Goal: Information Seeking & Learning: Learn about a topic

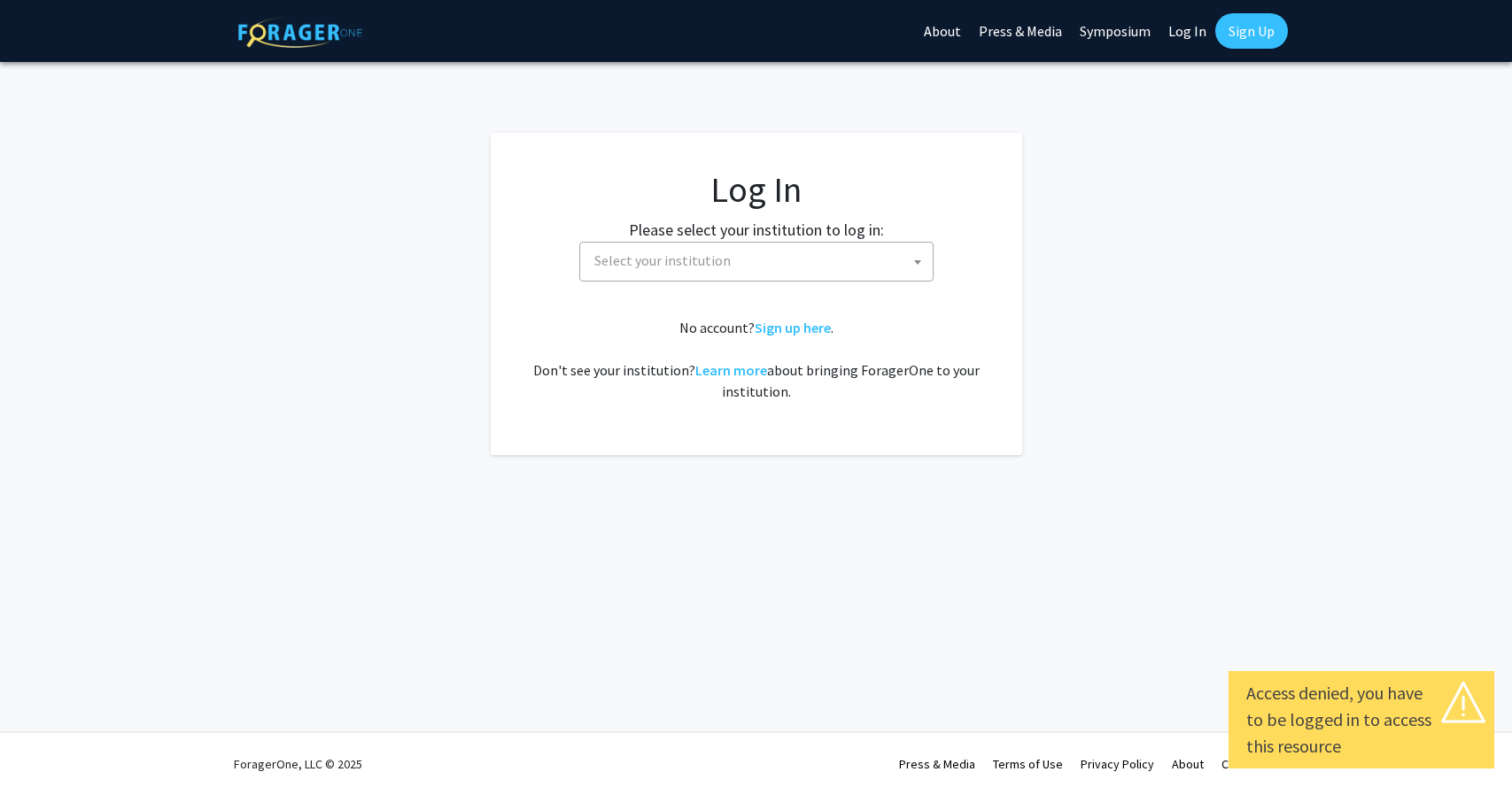
select select
click at [715, 275] on span "Select your institution" at bounding box center [760, 261] width 346 height 36
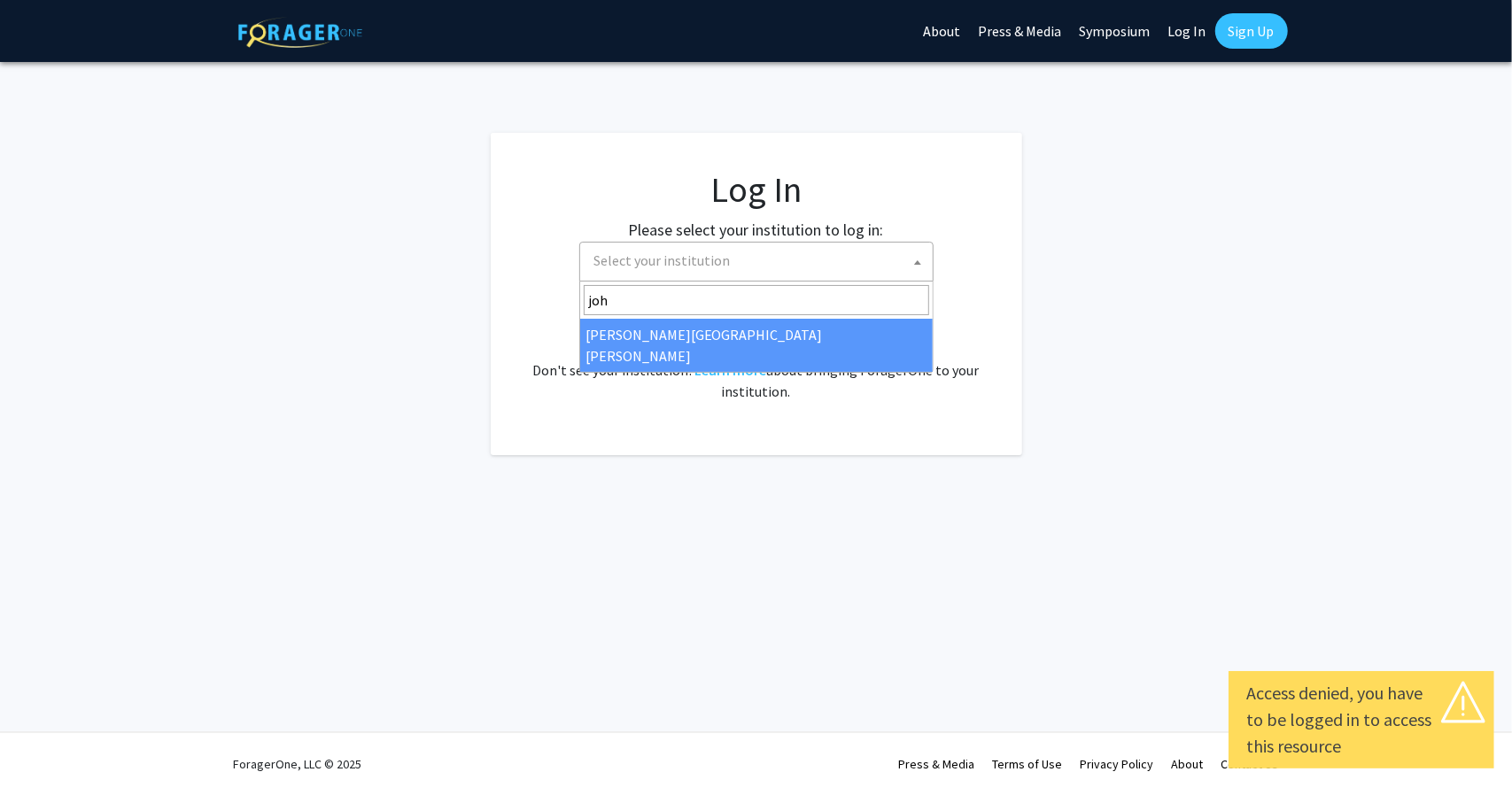
type input "john"
select select "1"
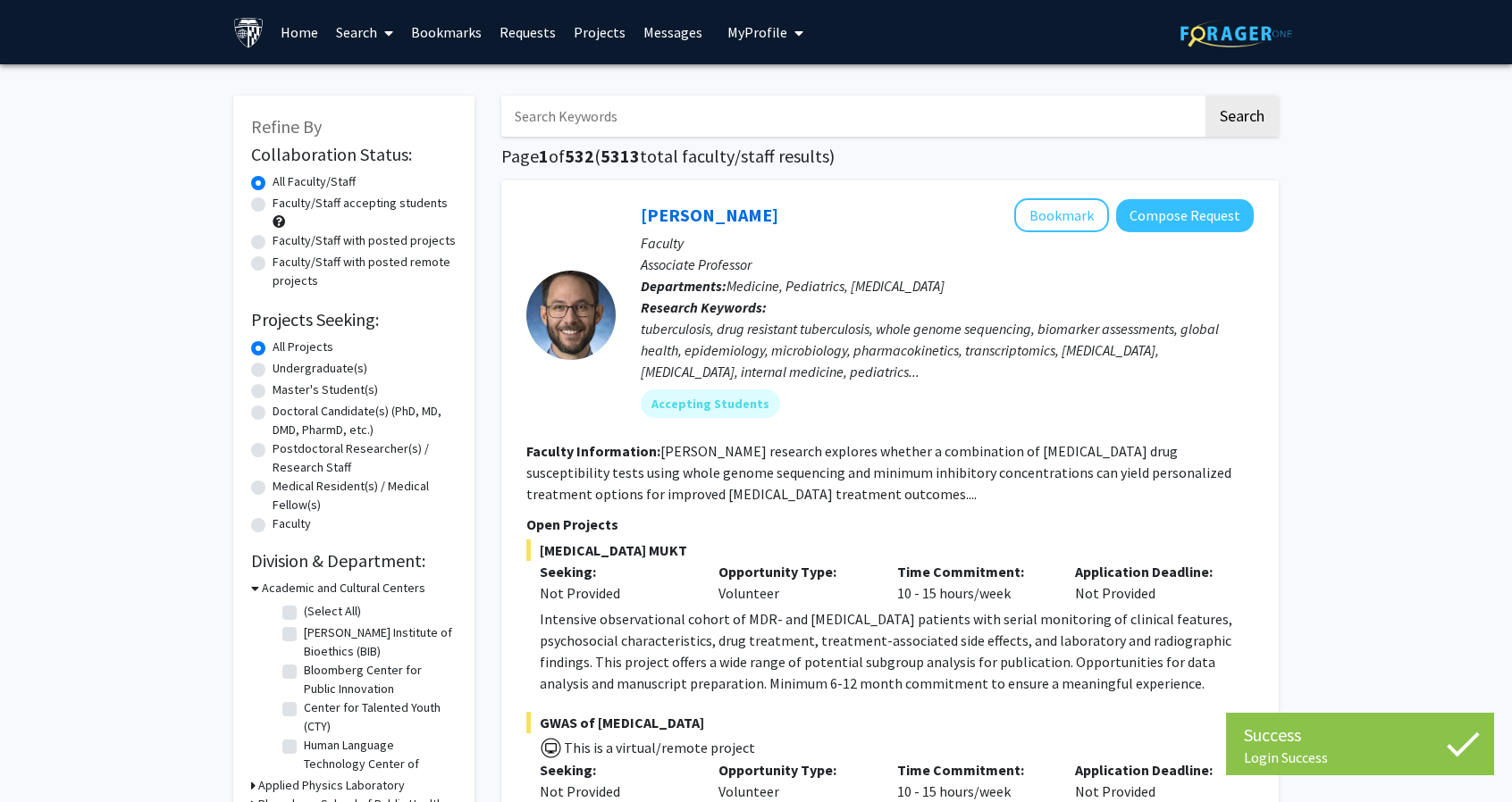
click at [715, 123] on input "Search Keywords" at bounding box center [852, 116] width 701 height 41
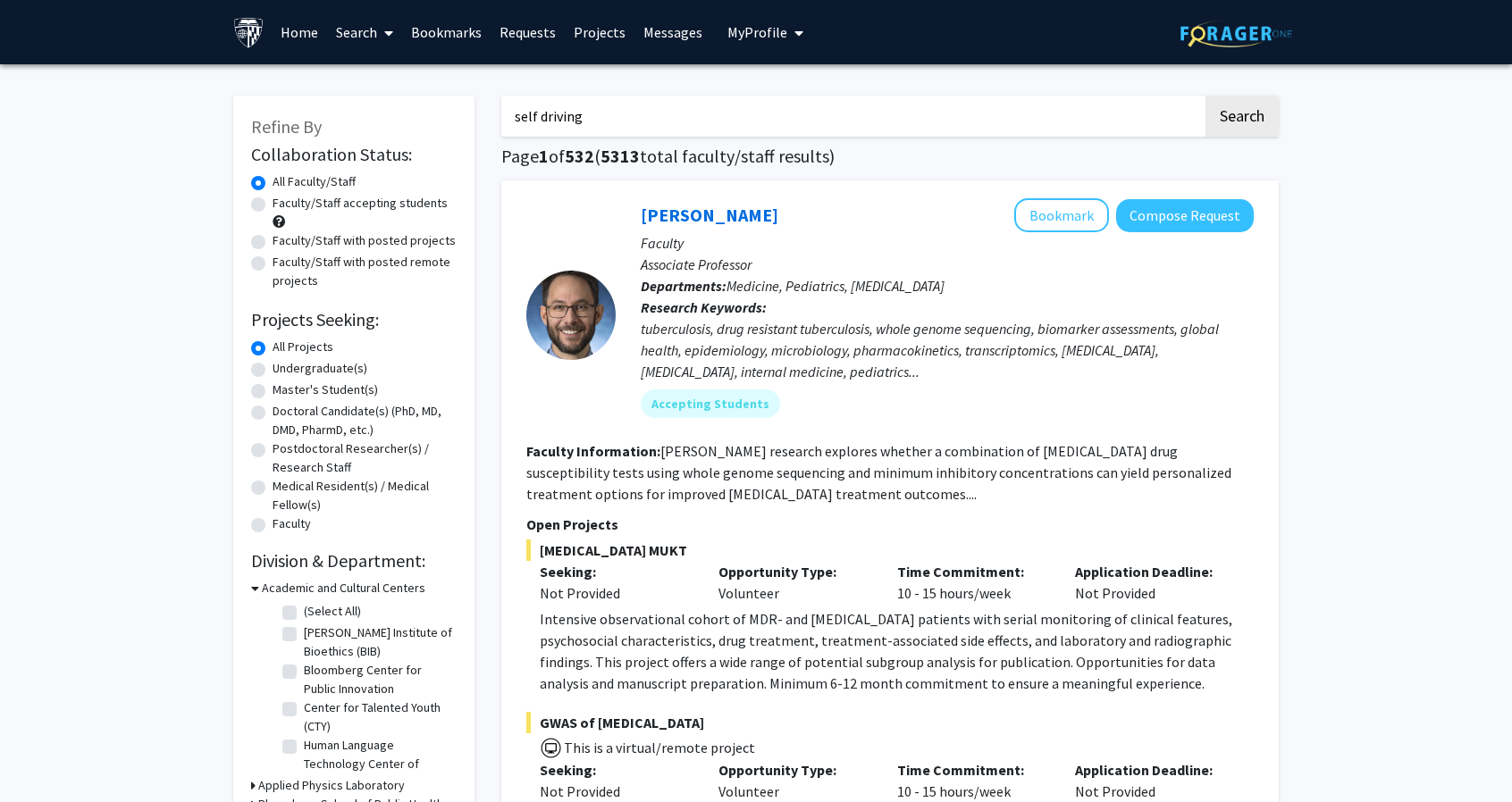
type input "self driving"
click at [1206, 96] on button "Search" at bounding box center [1242, 116] width 73 height 41
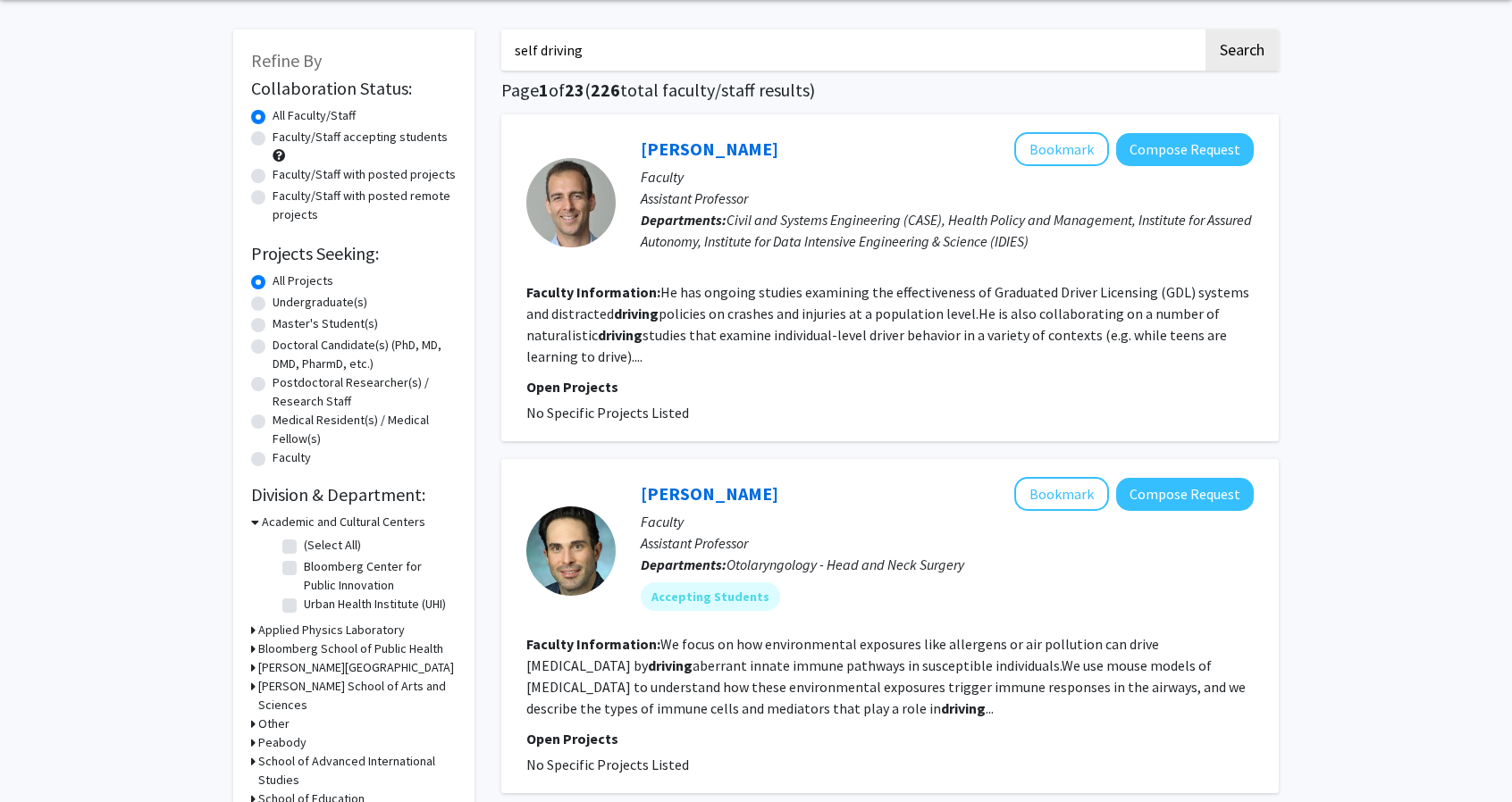
scroll to position [73, 0]
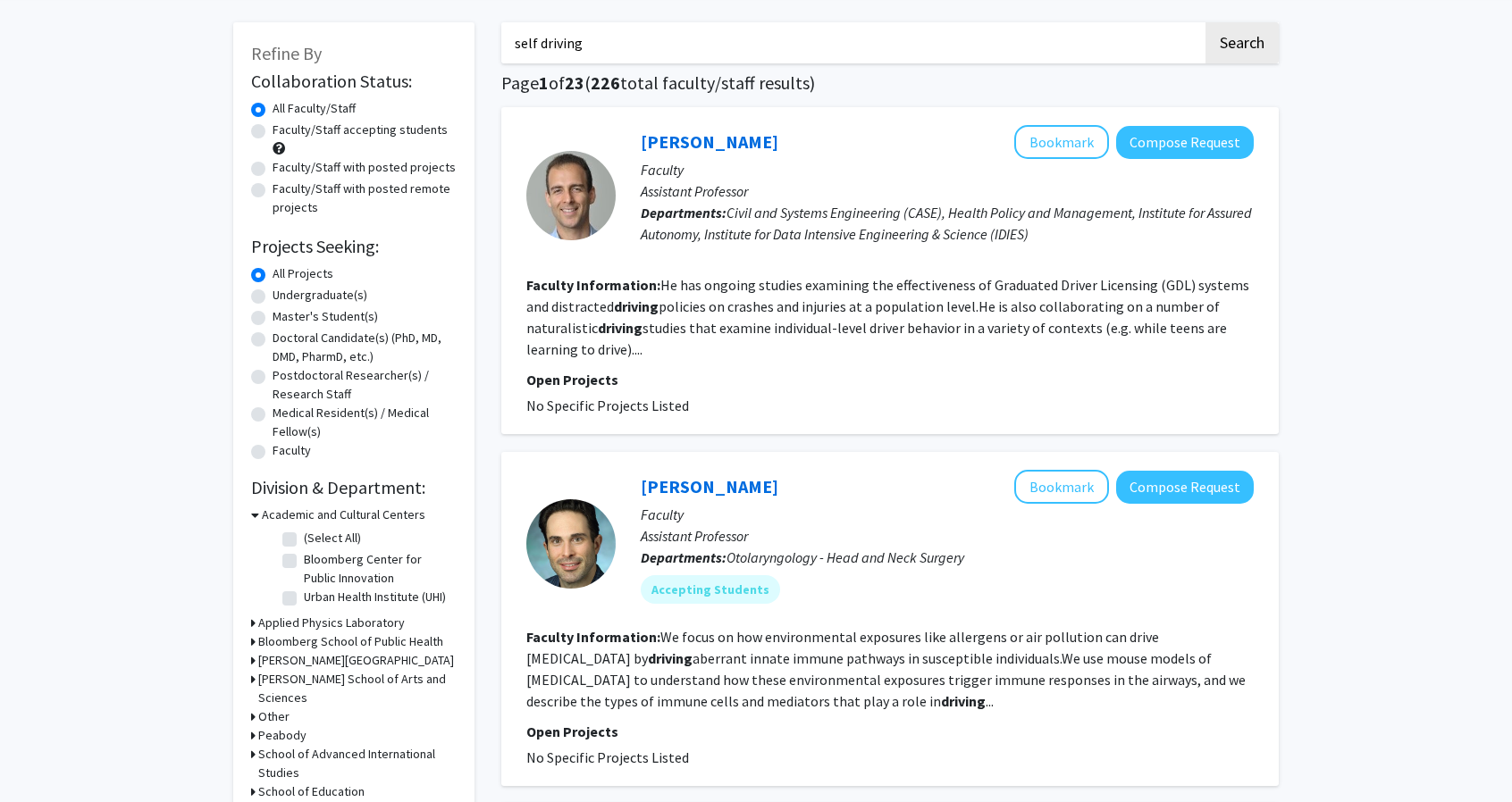
click at [390, 171] on label "Faculty/Staff with posted projects" at bounding box center [364, 168] width 183 height 19
click at [284, 170] on input "Faculty/Staff with posted projects" at bounding box center [279, 164] width 12 height 12
radio input "true"
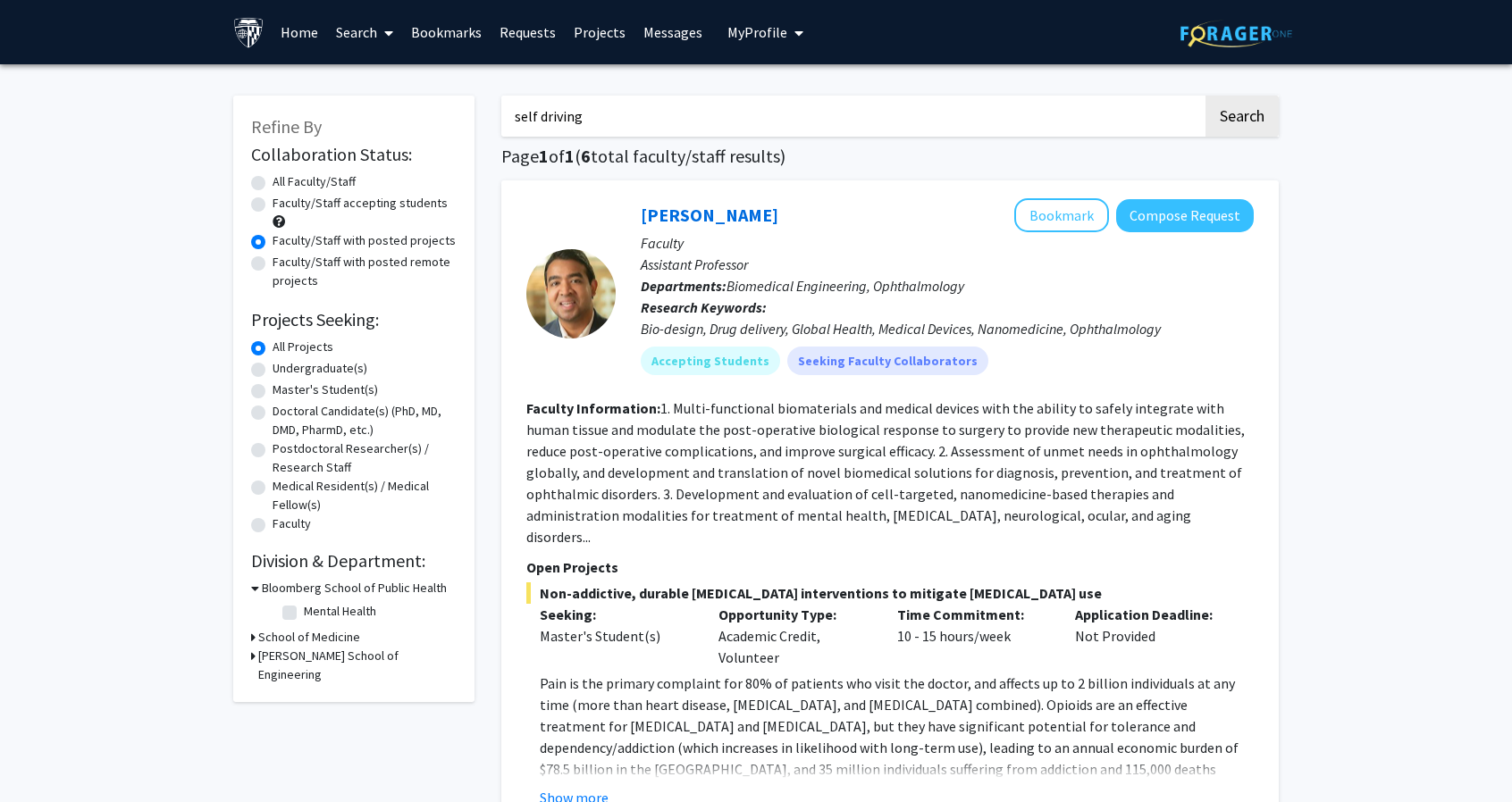
click at [588, 121] on input "self driving" at bounding box center [852, 116] width 701 height 41
type input "a"
type input "computer vision"
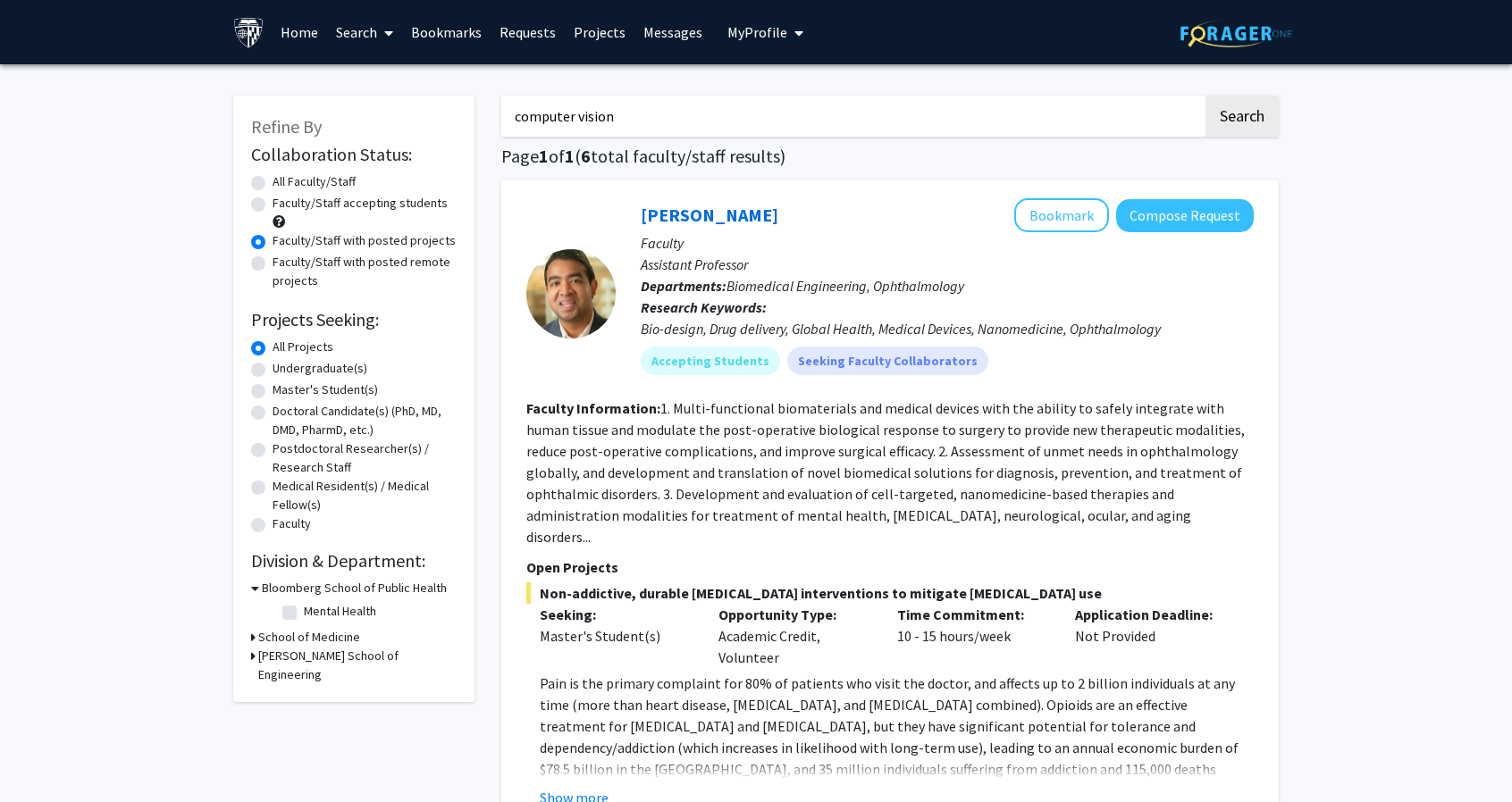
click at [1206, 96] on button "Search" at bounding box center [1242, 116] width 73 height 41
radio input "true"
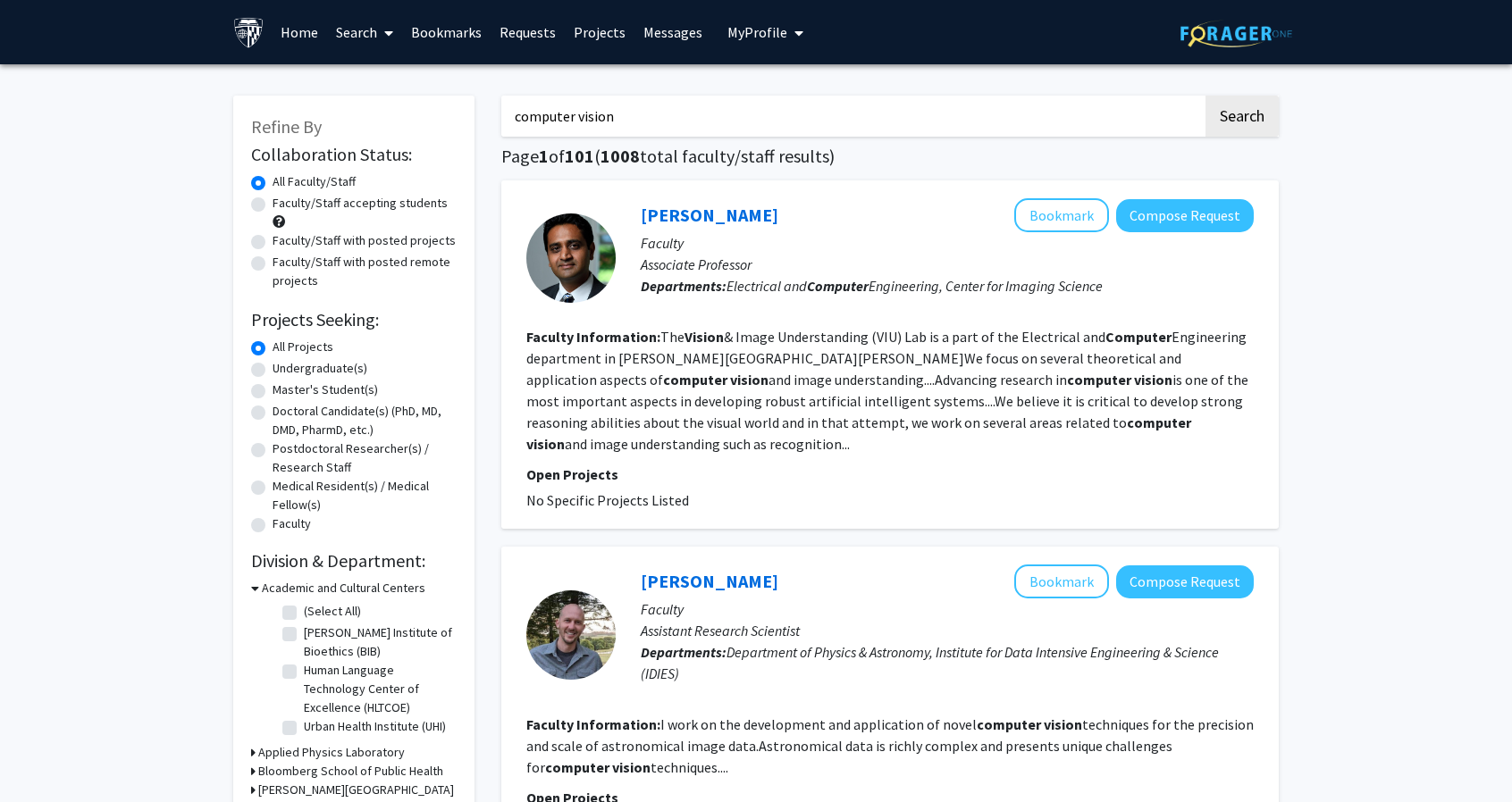
click at [368, 248] on label "Faculty/Staff with posted projects" at bounding box center [364, 241] width 183 height 19
click at [284, 243] on input "Faculty/Staff with posted projects" at bounding box center [279, 237] width 12 height 12
radio input "true"
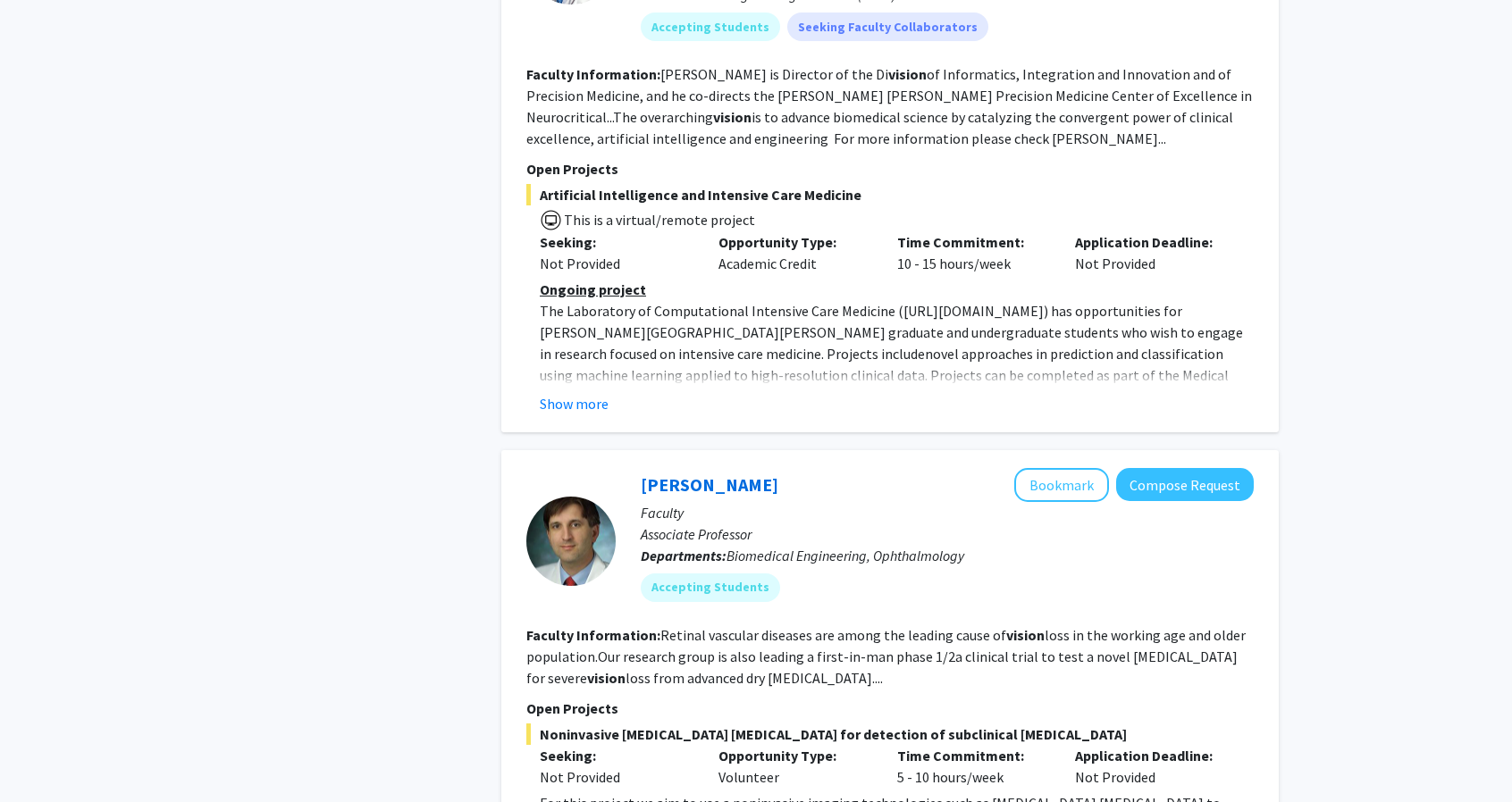
scroll to position [6176, 0]
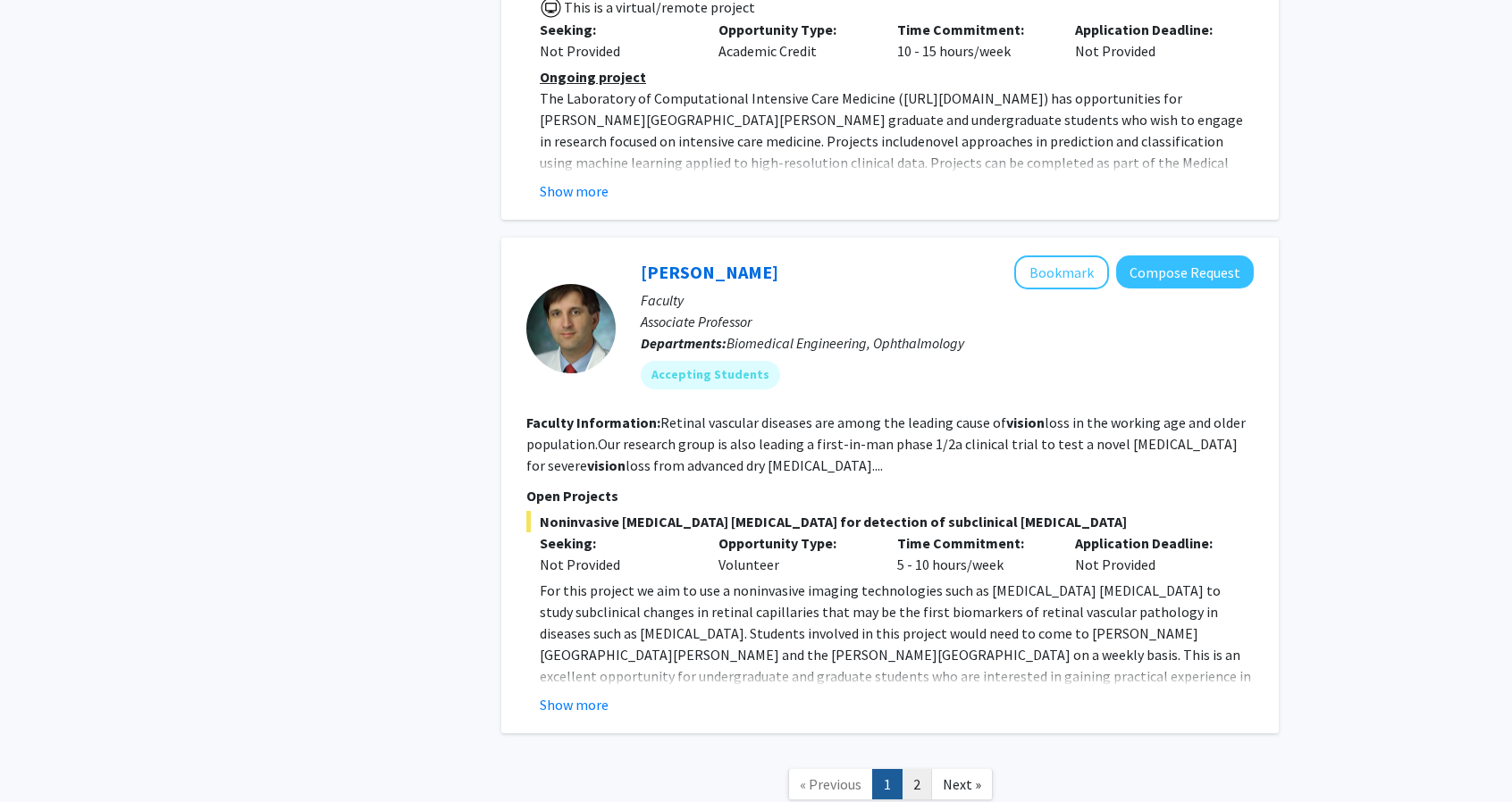
click at [906, 769] on link "2" at bounding box center [917, 785] width 31 height 32
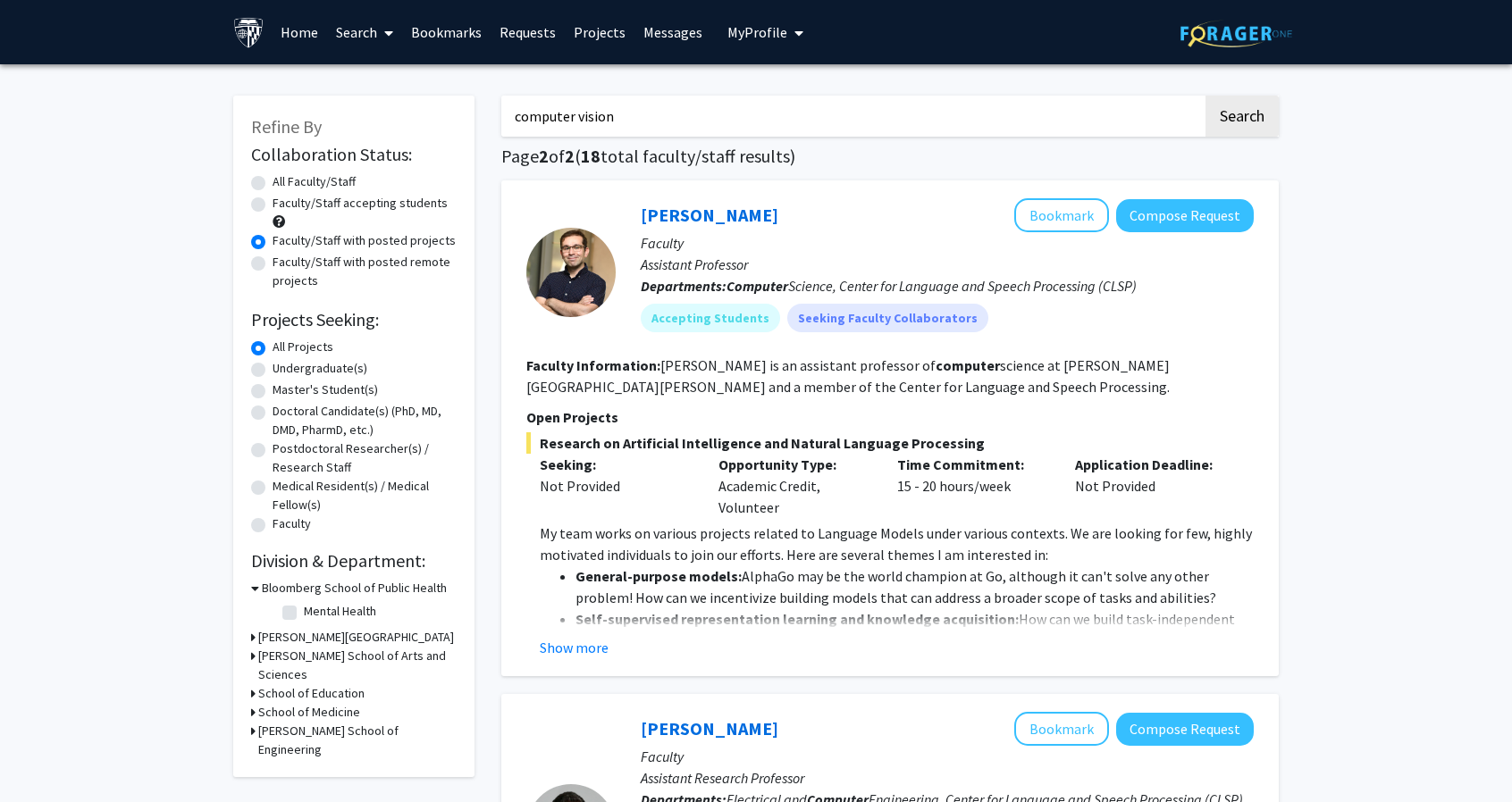
click at [355, 722] on h3 "[PERSON_NAME] School of Engineering" at bounding box center [357, 741] width 199 height 37
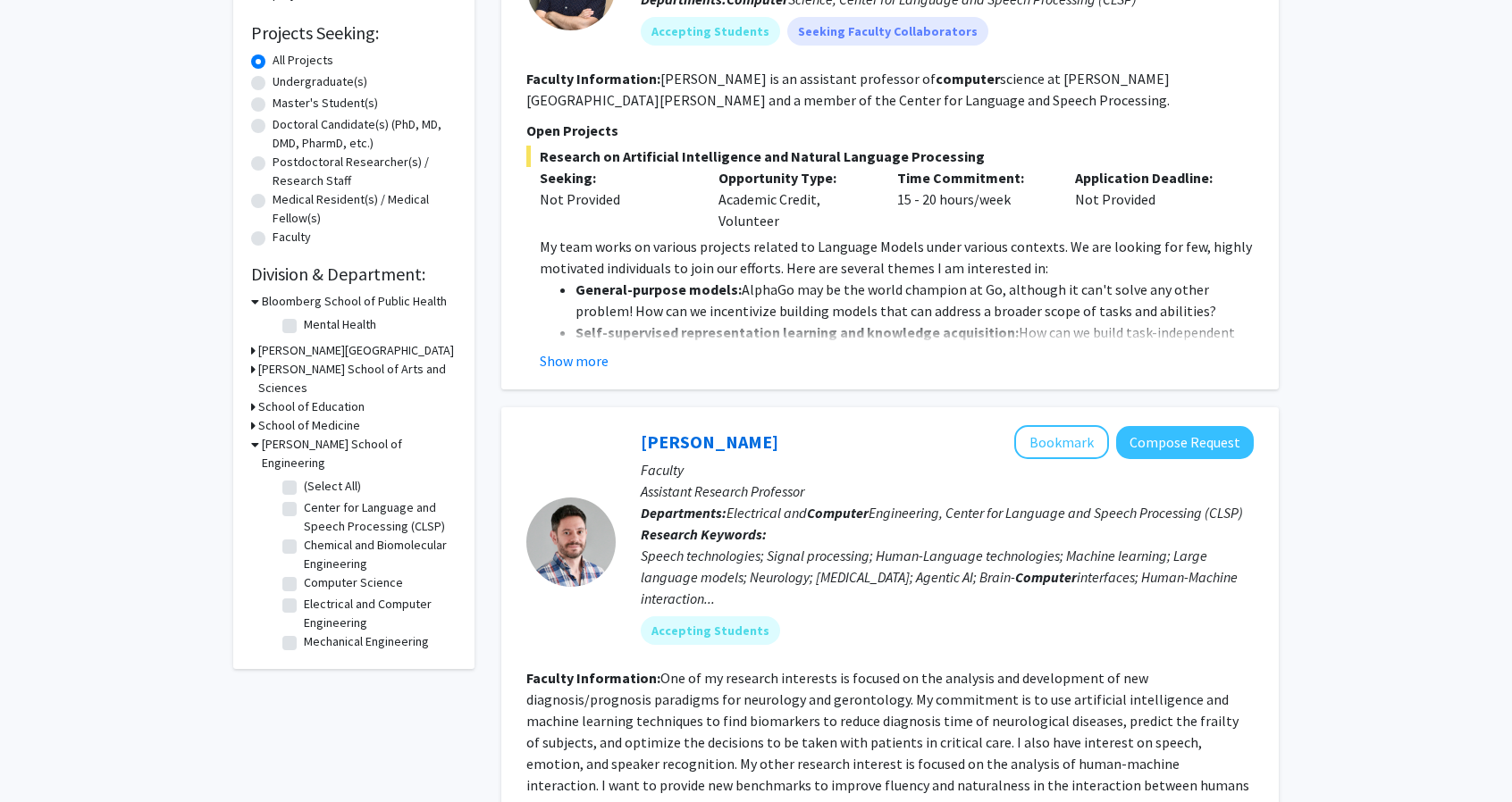
scroll to position [288, 0]
click at [378, 594] on label "Electrical and Computer Engineering" at bounding box center [378, 612] width 148 height 37
click at [315, 594] on input "Electrical and Computer Engineering" at bounding box center [309, 599] width 12 height 12
checkbox input "true"
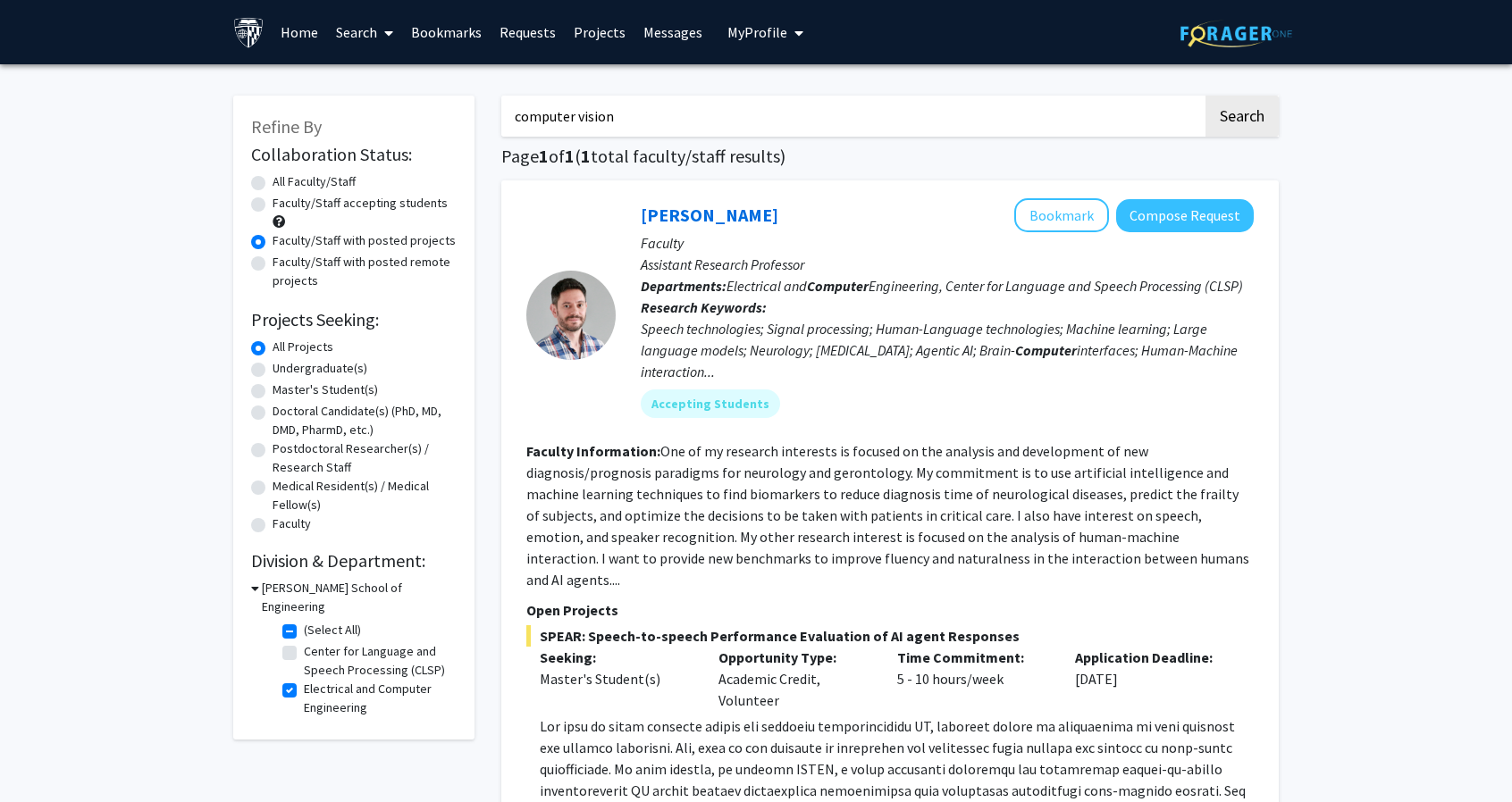
click at [304, 680] on label "Electrical and Computer Engineering" at bounding box center [378, 698] width 148 height 37
click at [304, 680] on input "Electrical and Computer Engineering" at bounding box center [309, 686] width 12 height 12
checkbox input "false"
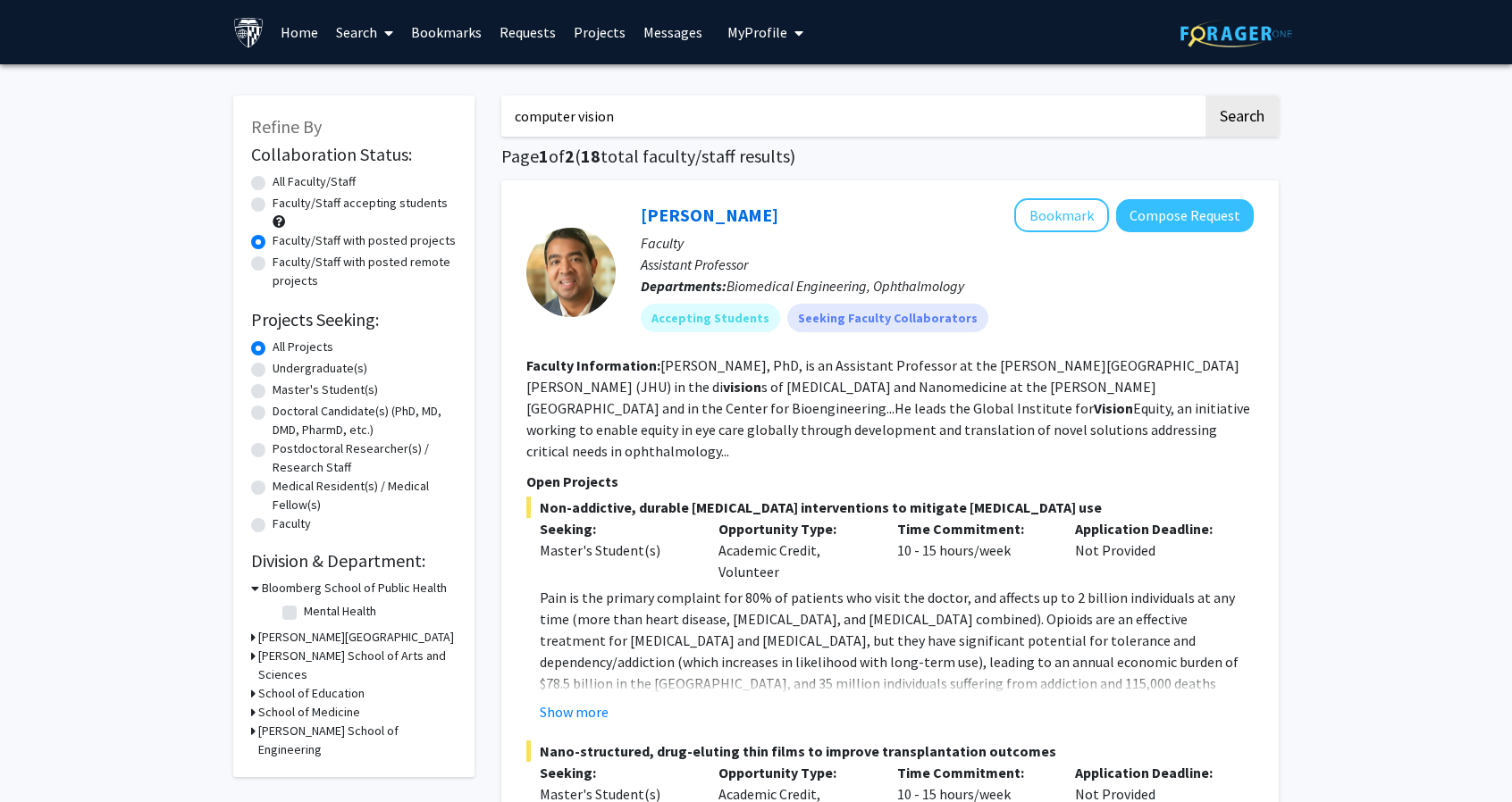
click at [344, 703] on h3 "School of Medicine" at bounding box center [309, 713] width 102 height 19
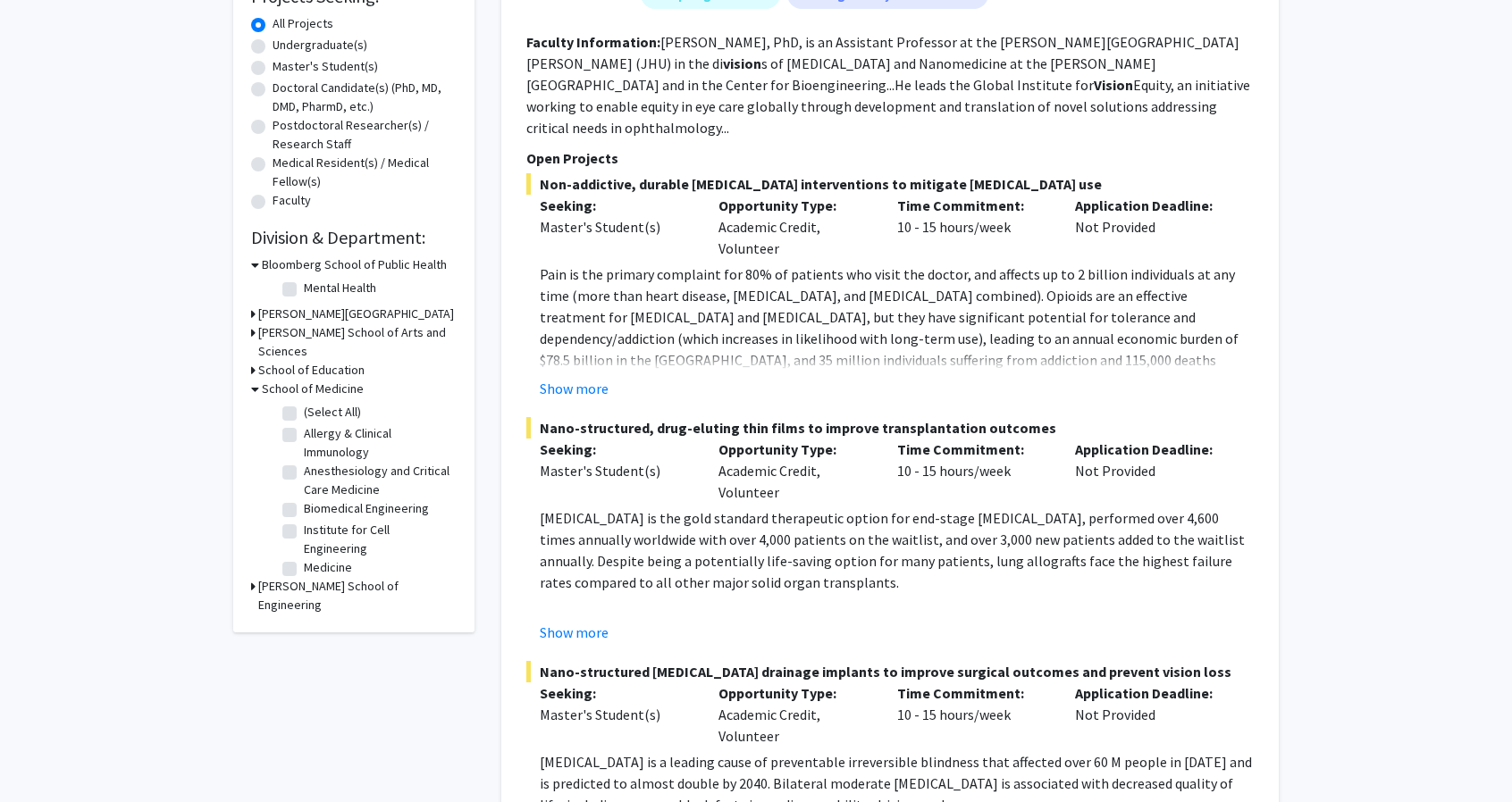
scroll to position [325, 0]
click at [368, 576] on div "Refine By Collaboration Status: Collaboration Status All Faculty/Staff Collabor…" at bounding box center [354, 202] width 241 height 861
click at [374, 576] on h3 "[PERSON_NAME] School of Engineering" at bounding box center [357, 595] width 199 height 37
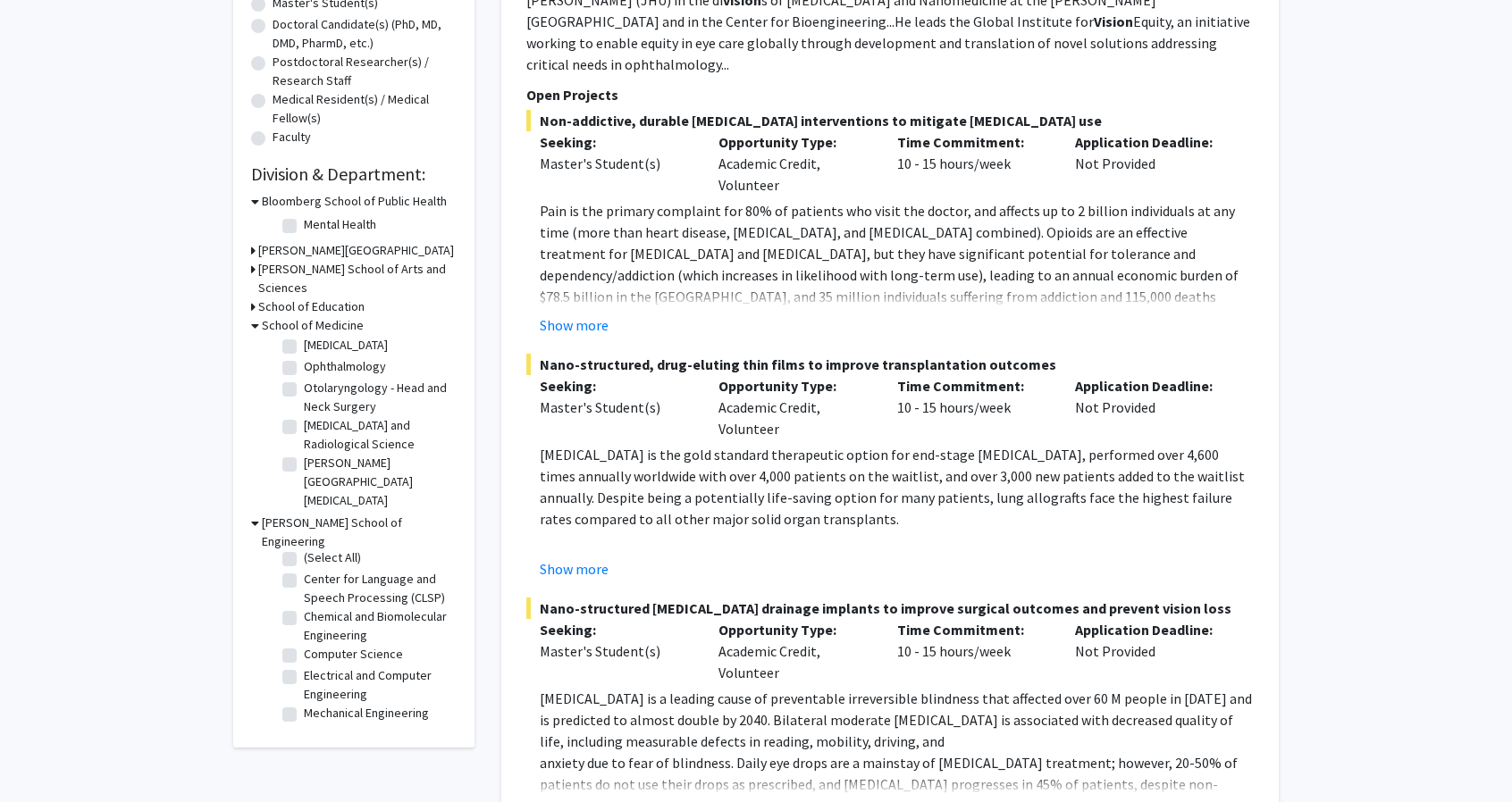
scroll to position [391, 0]
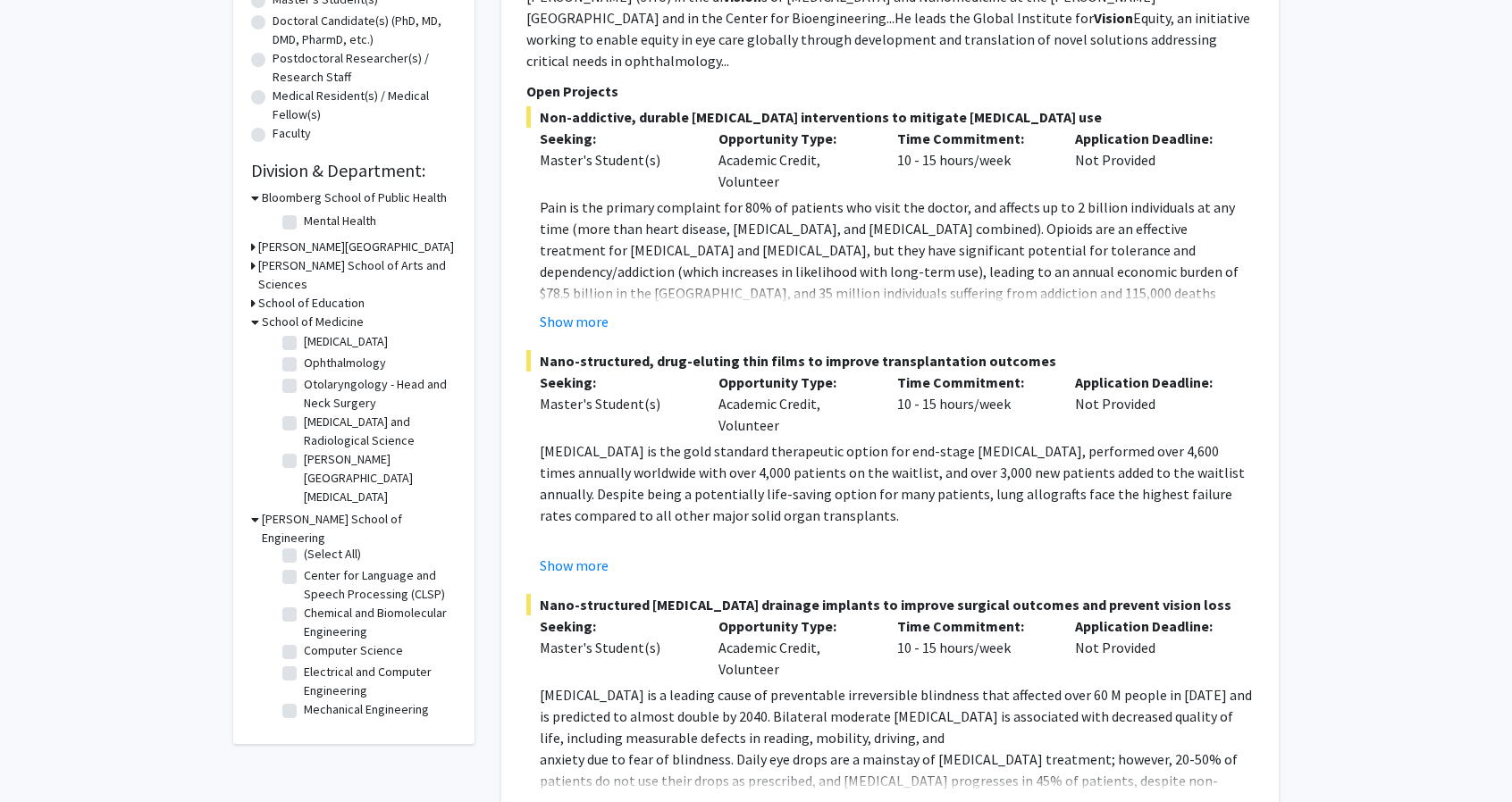
click at [380, 642] on label "Computer Science" at bounding box center [353, 651] width 99 height 19
click at [315, 642] on input "Computer Science" at bounding box center [309, 647] width 12 height 12
checkbox input "true"
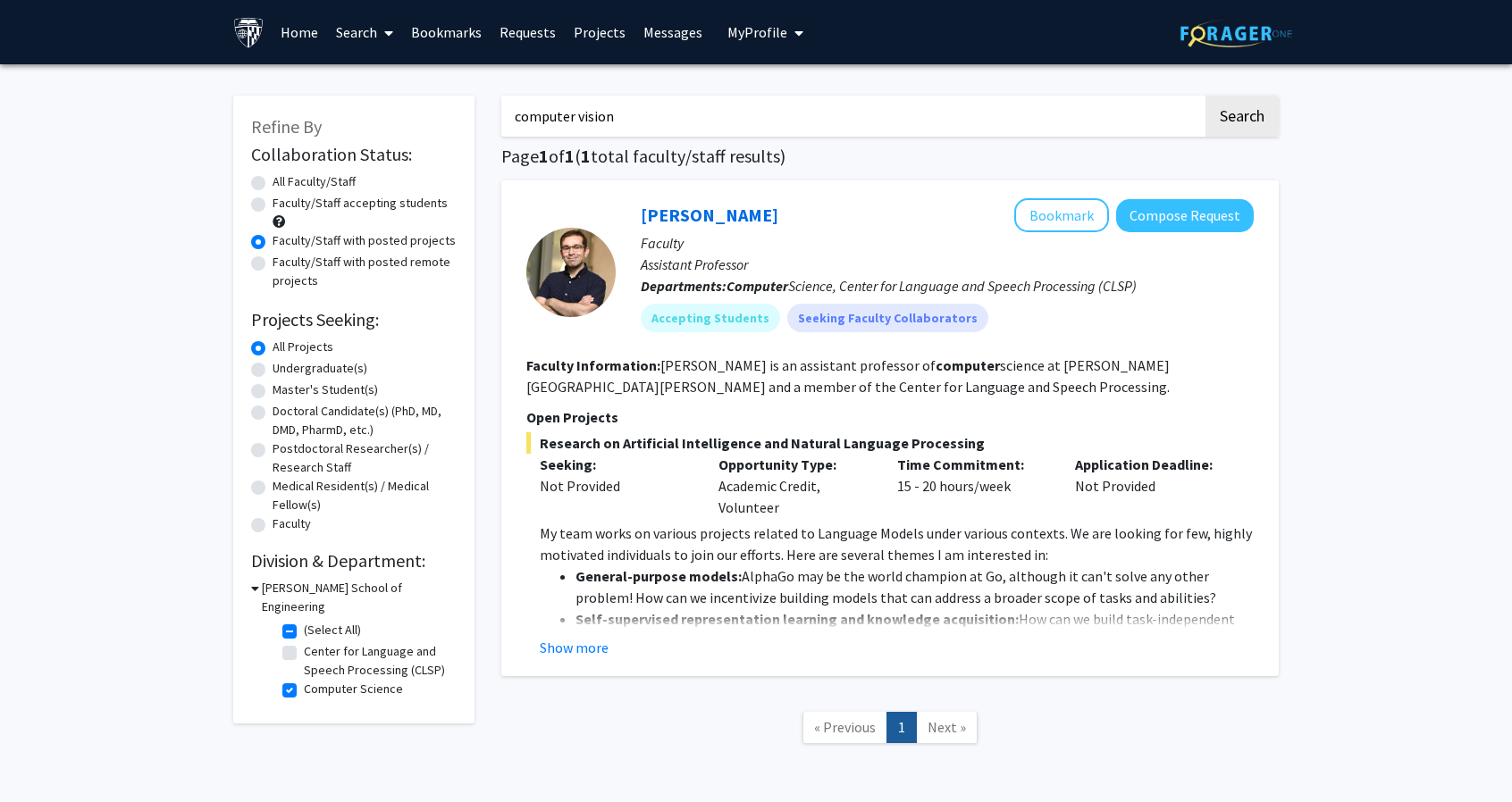
click at [669, 110] on input "computer vision" at bounding box center [852, 116] width 701 height 41
click at [742, 144] on div "computer vision Search Page 1 of 1 ( 1 total faculty/staff results) [PERSON_NAM…" at bounding box center [890, 428] width 804 height 702
click at [739, 121] on input "computer vision" at bounding box center [852, 116] width 701 height 41
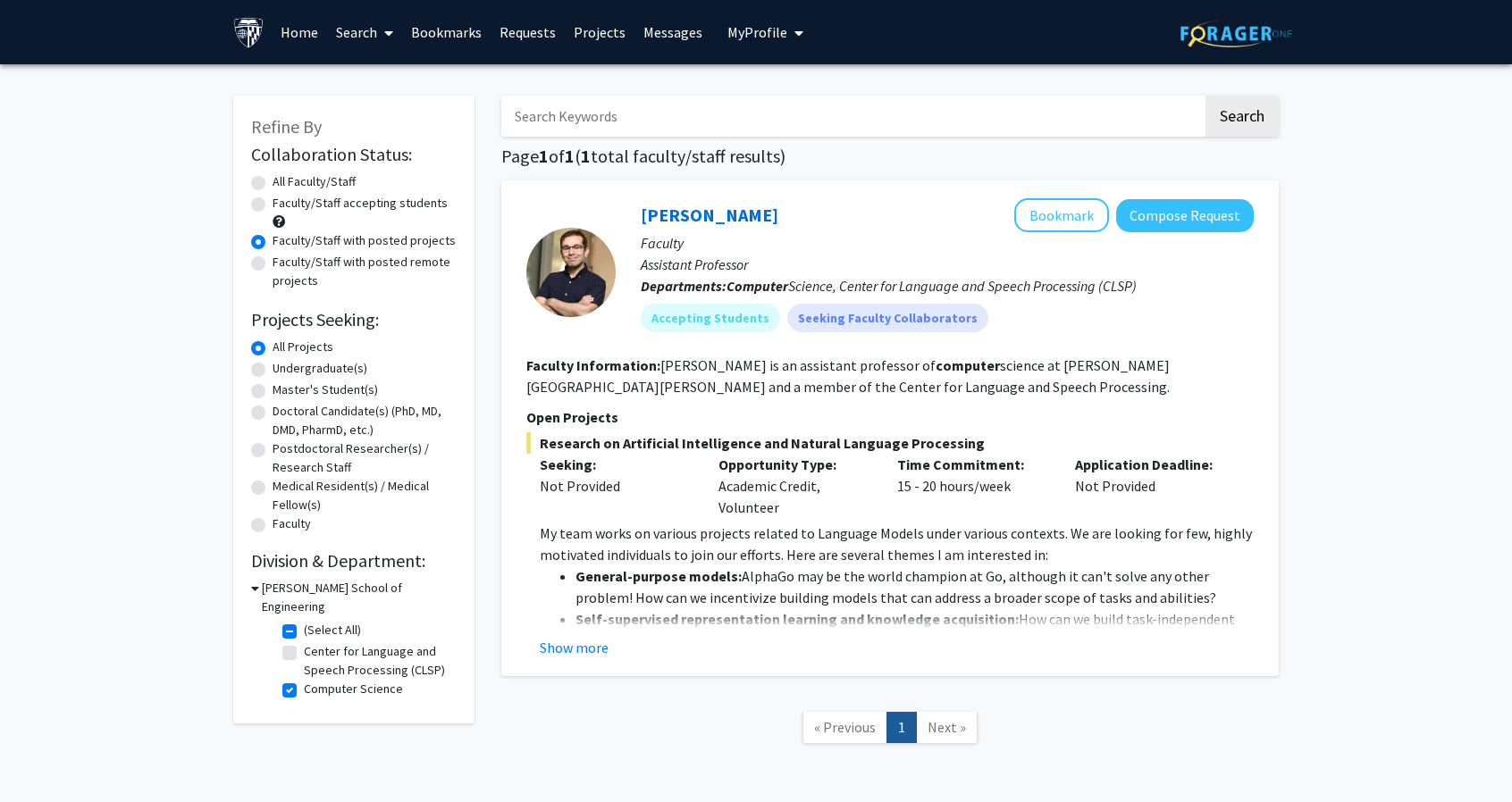
click at [1206, 96] on button "Search" at bounding box center [1242, 116] width 73 height 41
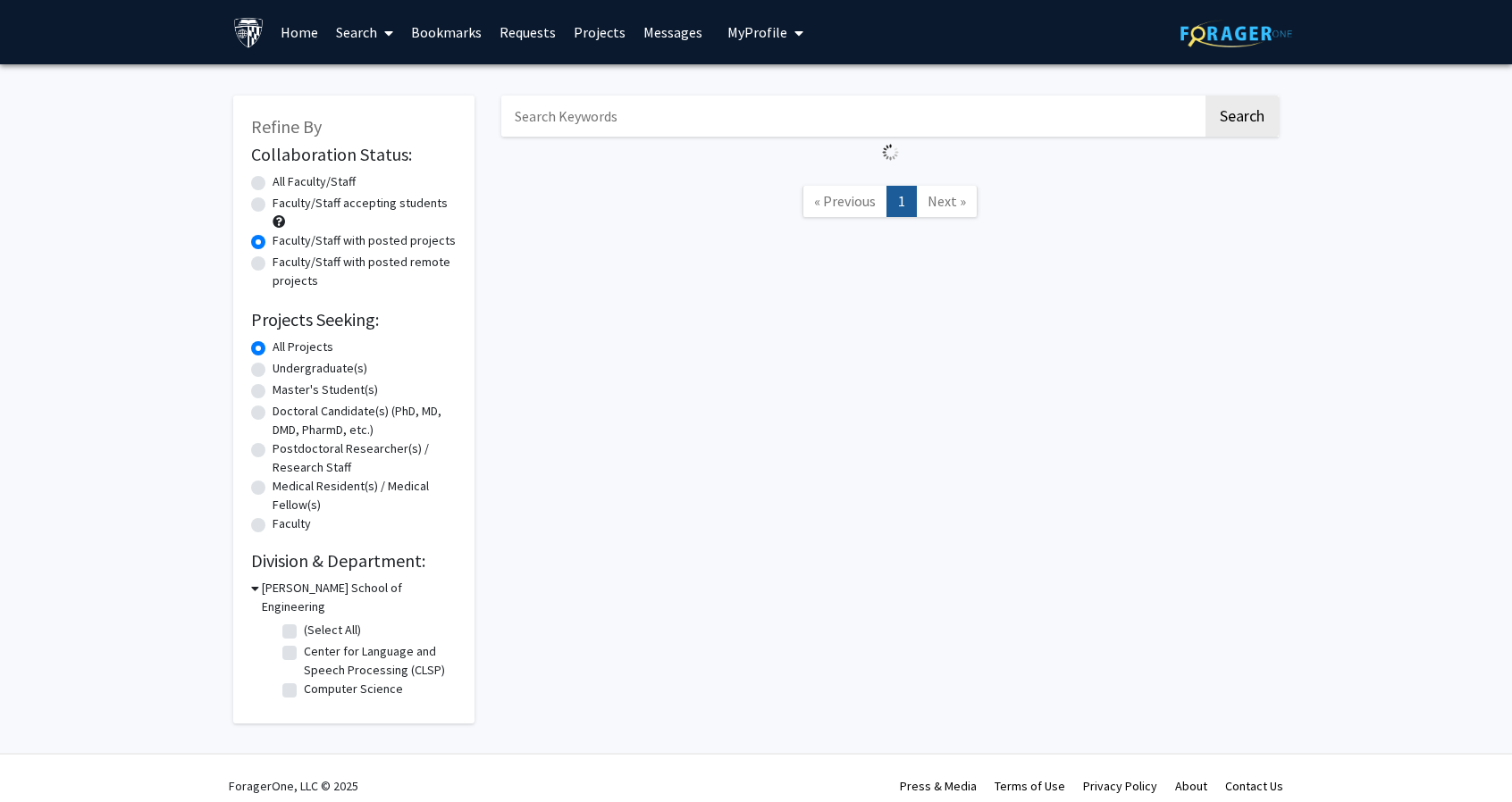
radio input "true"
checkbox input "false"
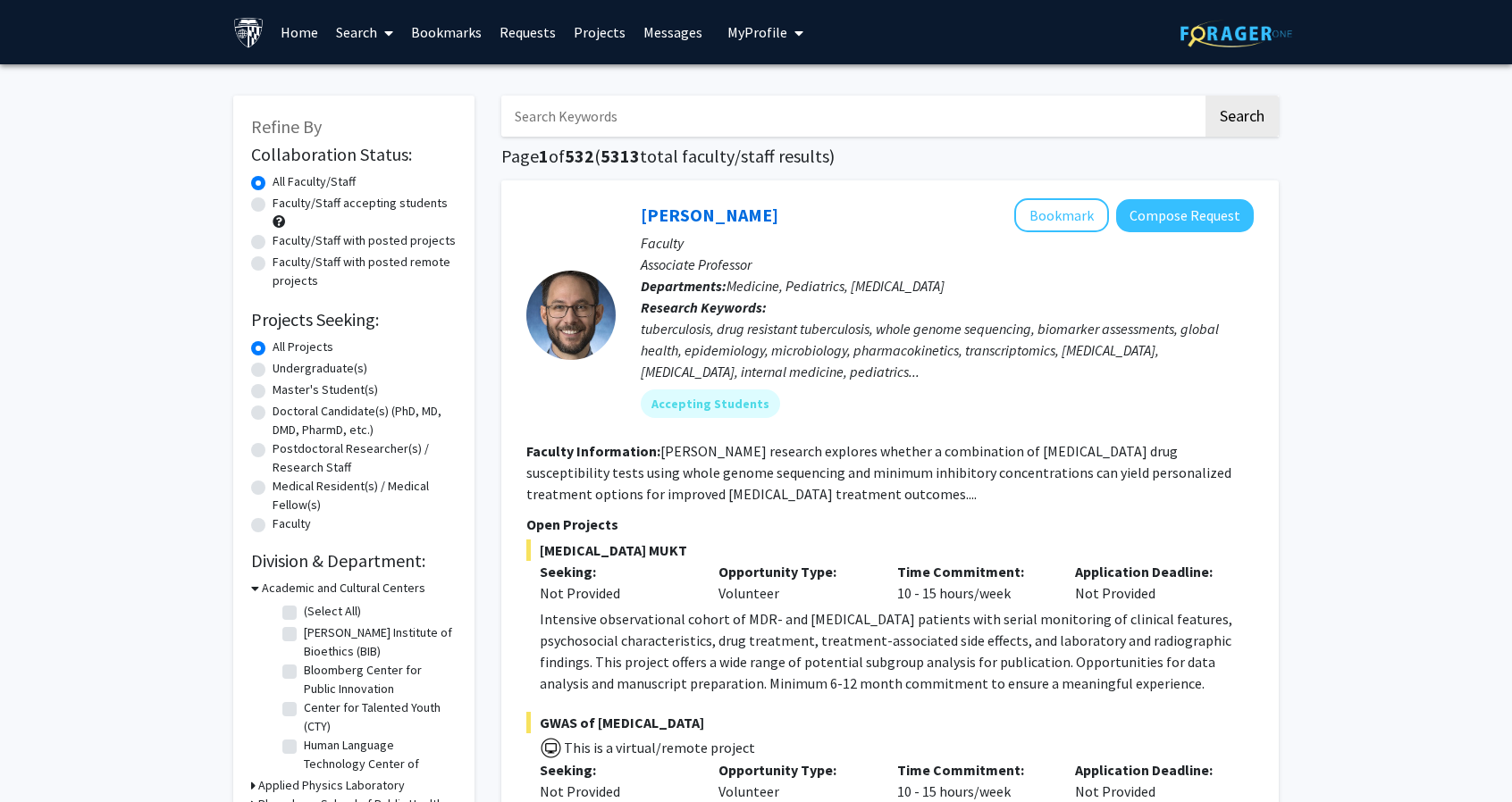
click at [336, 248] on label "Faculty/Staff with posted projects" at bounding box center [364, 241] width 183 height 19
click at [284, 243] on input "Faculty/Staff with posted projects" at bounding box center [279, 237] width 12 height 12
radio input "true"
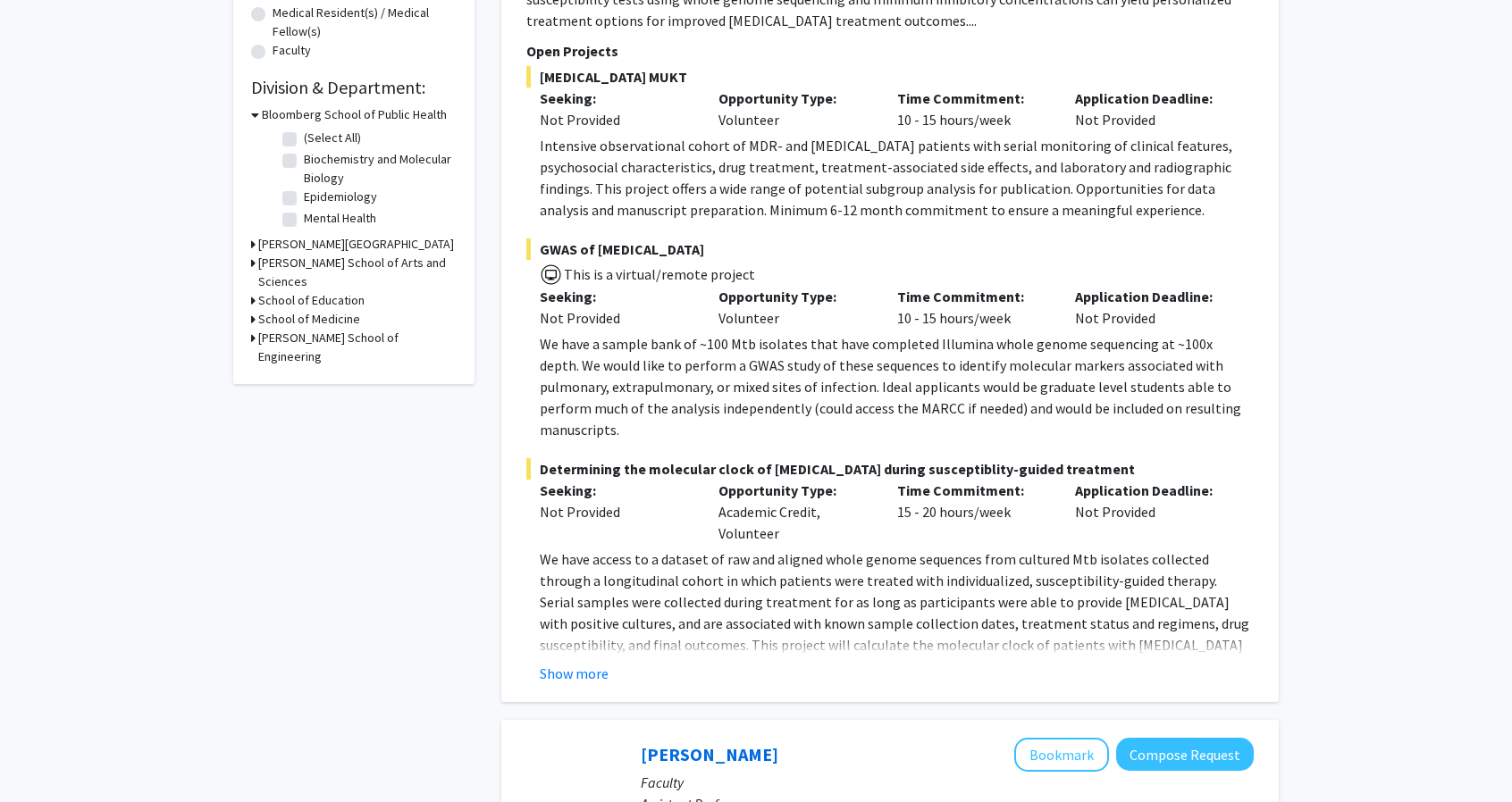
scroll to position [472, 0]
click at [354, 330] on h3 "[PERSON_NAME] School of Engineering" at bounding box center [357, 349] width 199 height 37
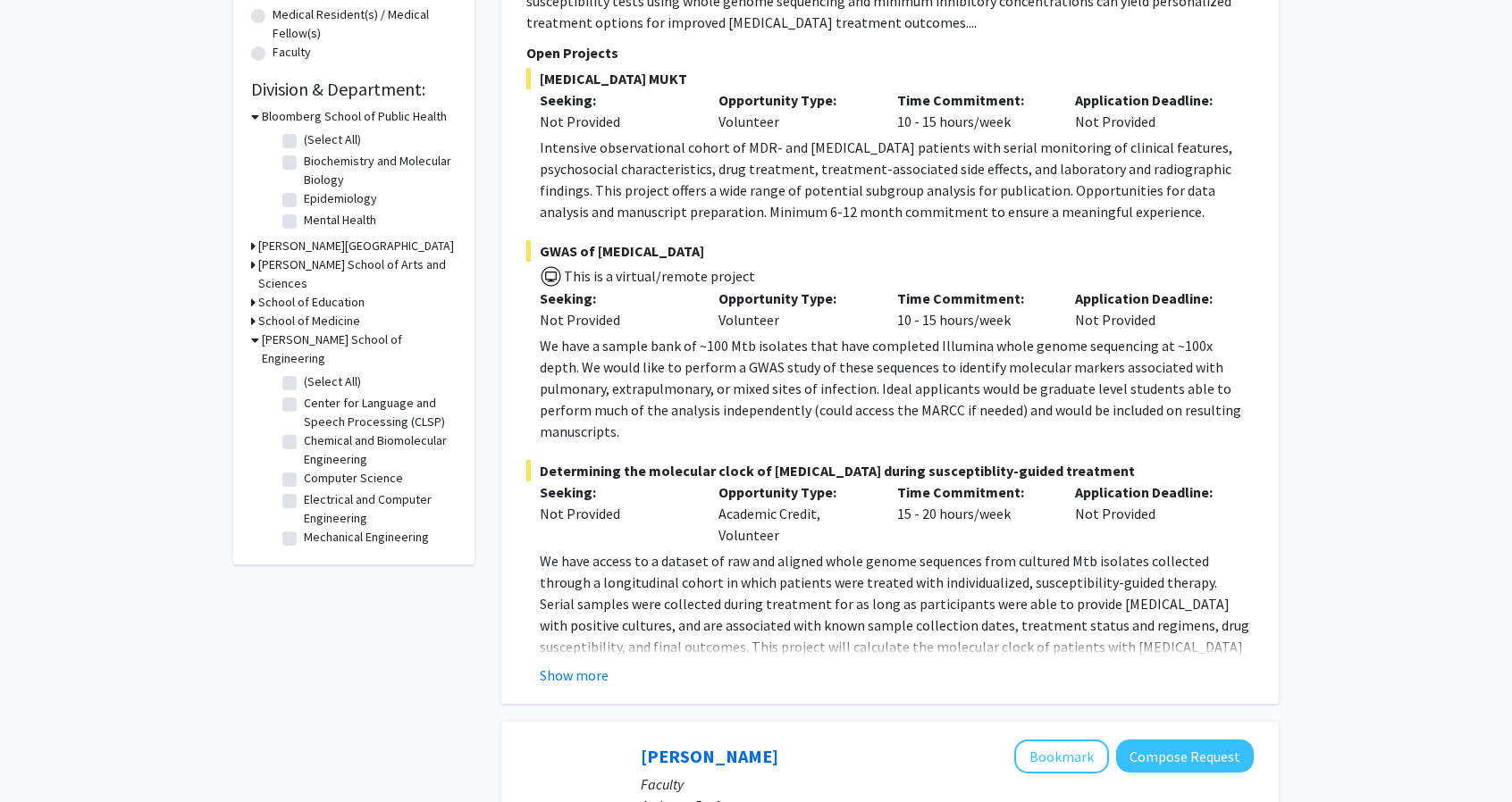
click at [366, 469] on label "Computer Science" at bounding box center [353, 478] width 99 height 19
click at [315, 469] on input "Computer Science" at bounding box center [309, 474] width 12 height 12
checkbox input "true"
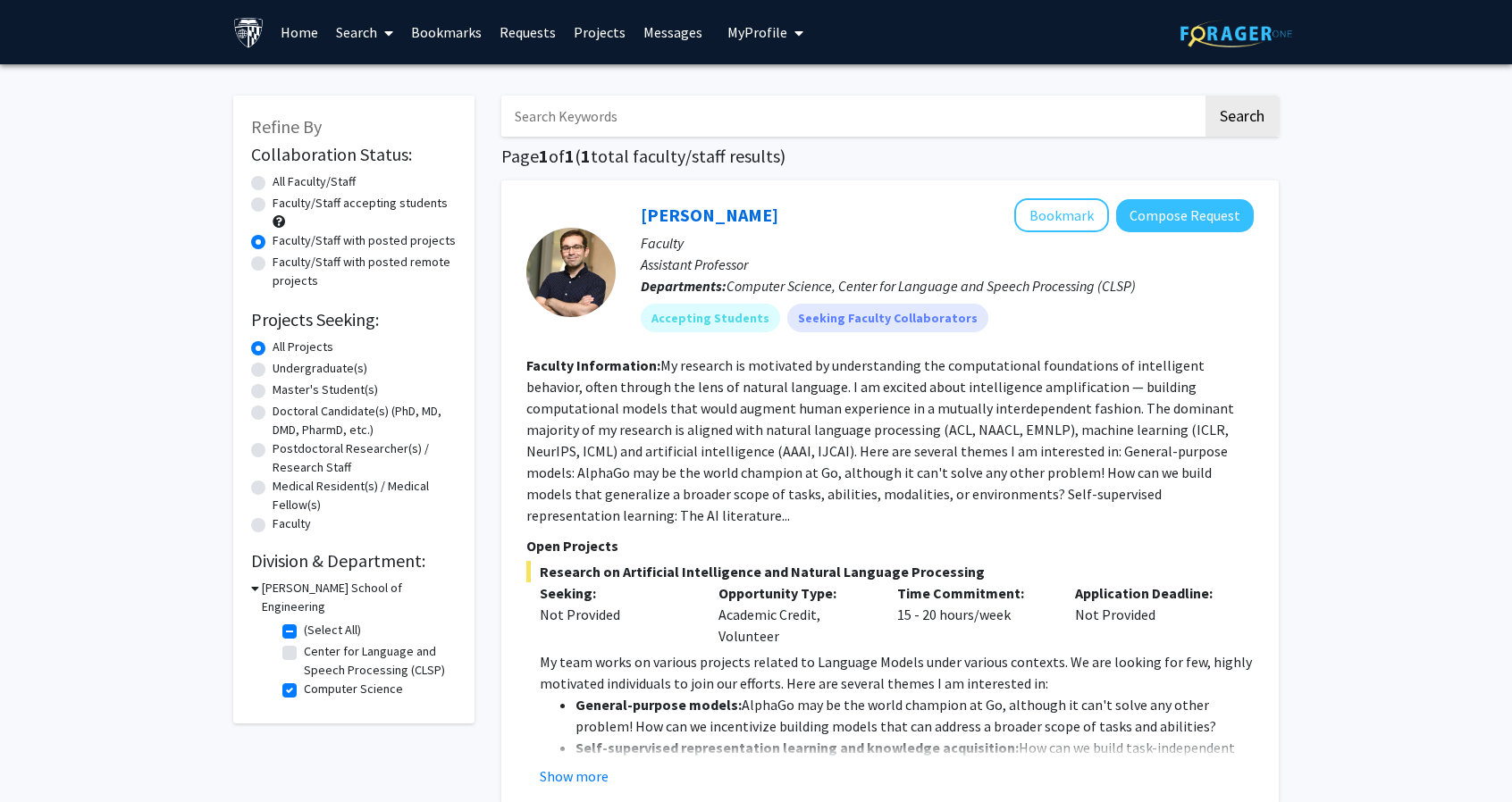
scroll to position [179, 0]
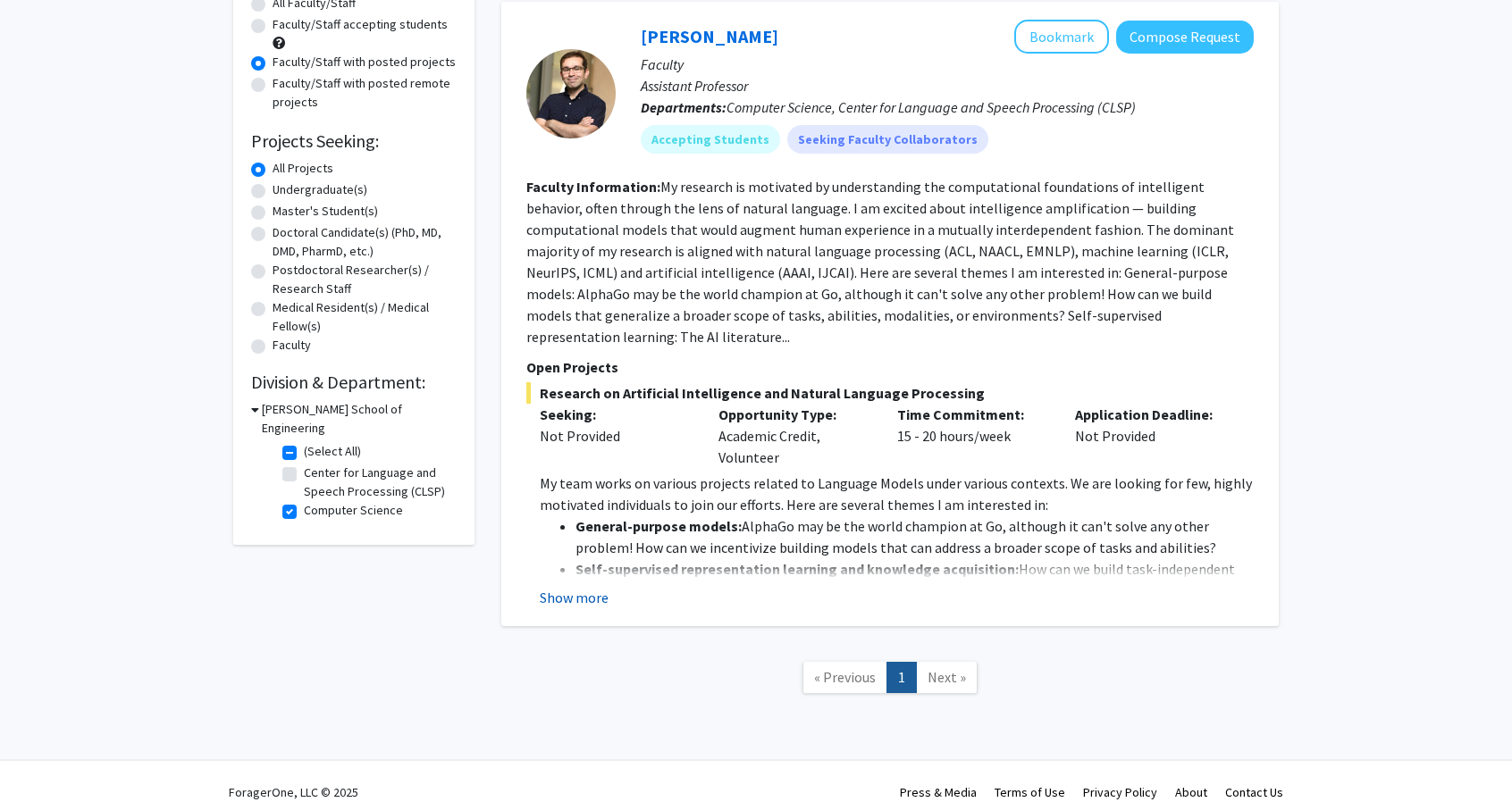
click at [600, 587] on button "Show more" at bounding box center [574, 597] width 69 height 21
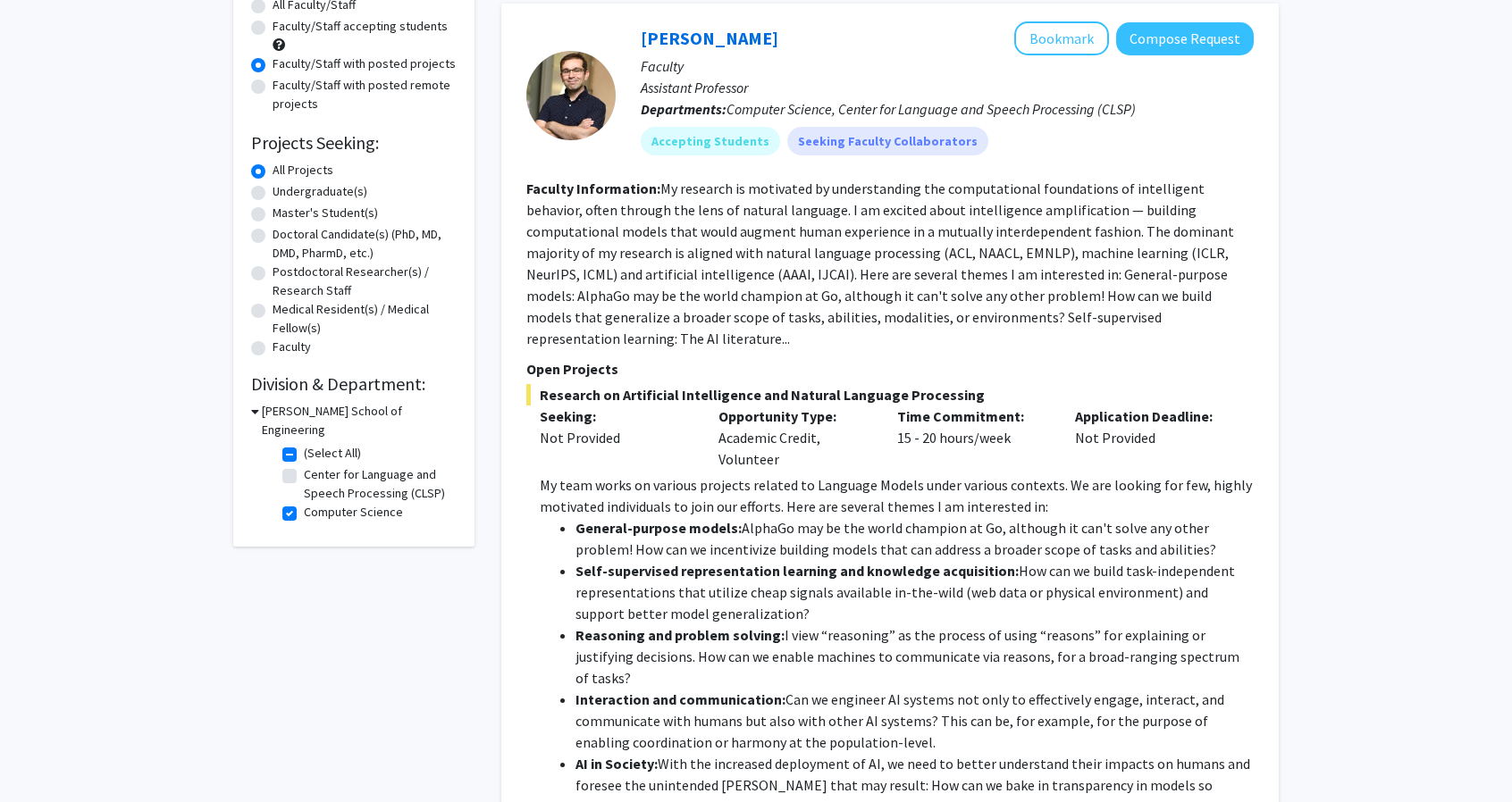
scroll to position [175, 0]
click at [1069, 29] on button "Bookmark" at bounding box center [1061, 39] width 95 height 34
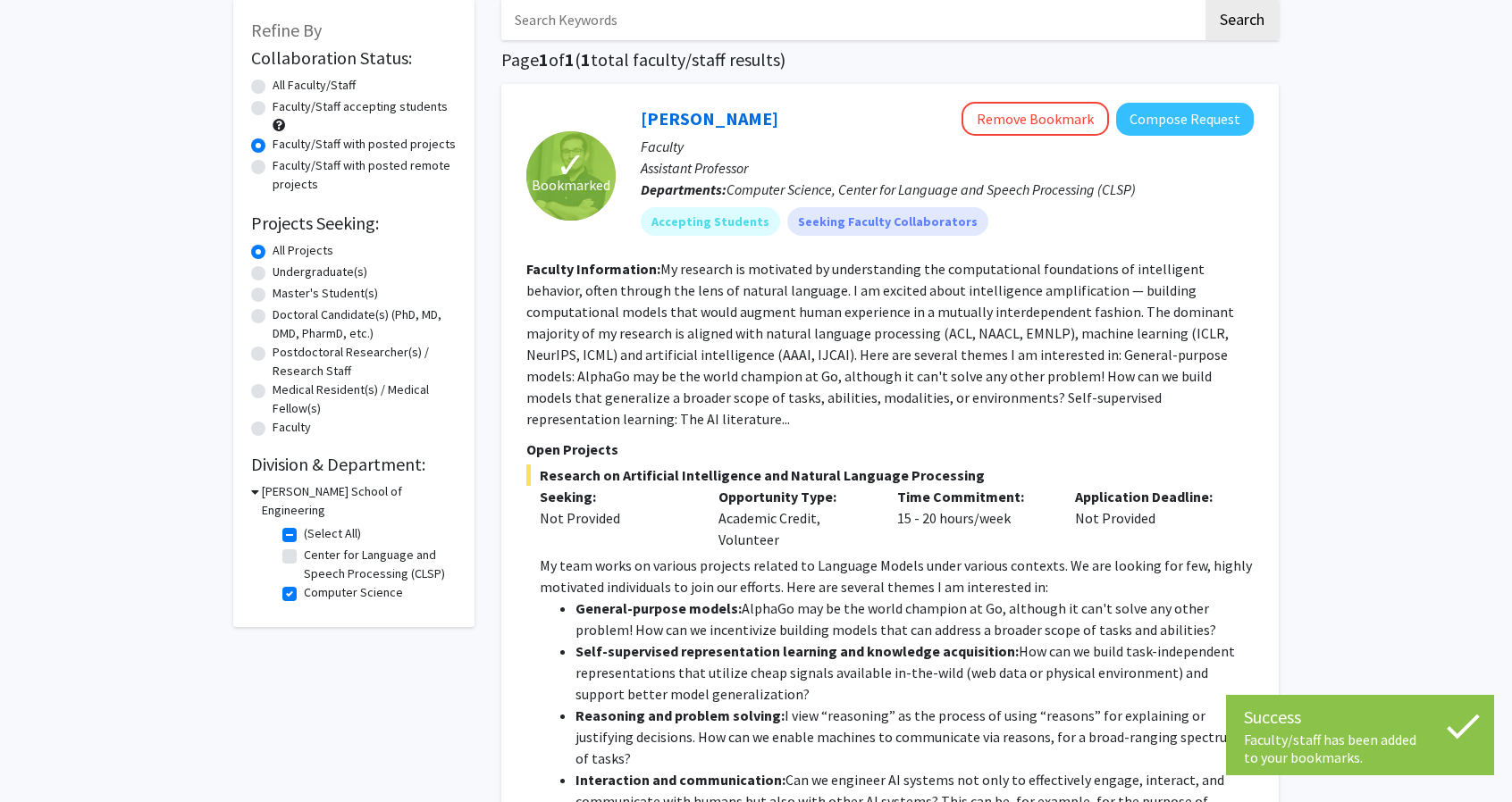
scroll to position [102, 0]
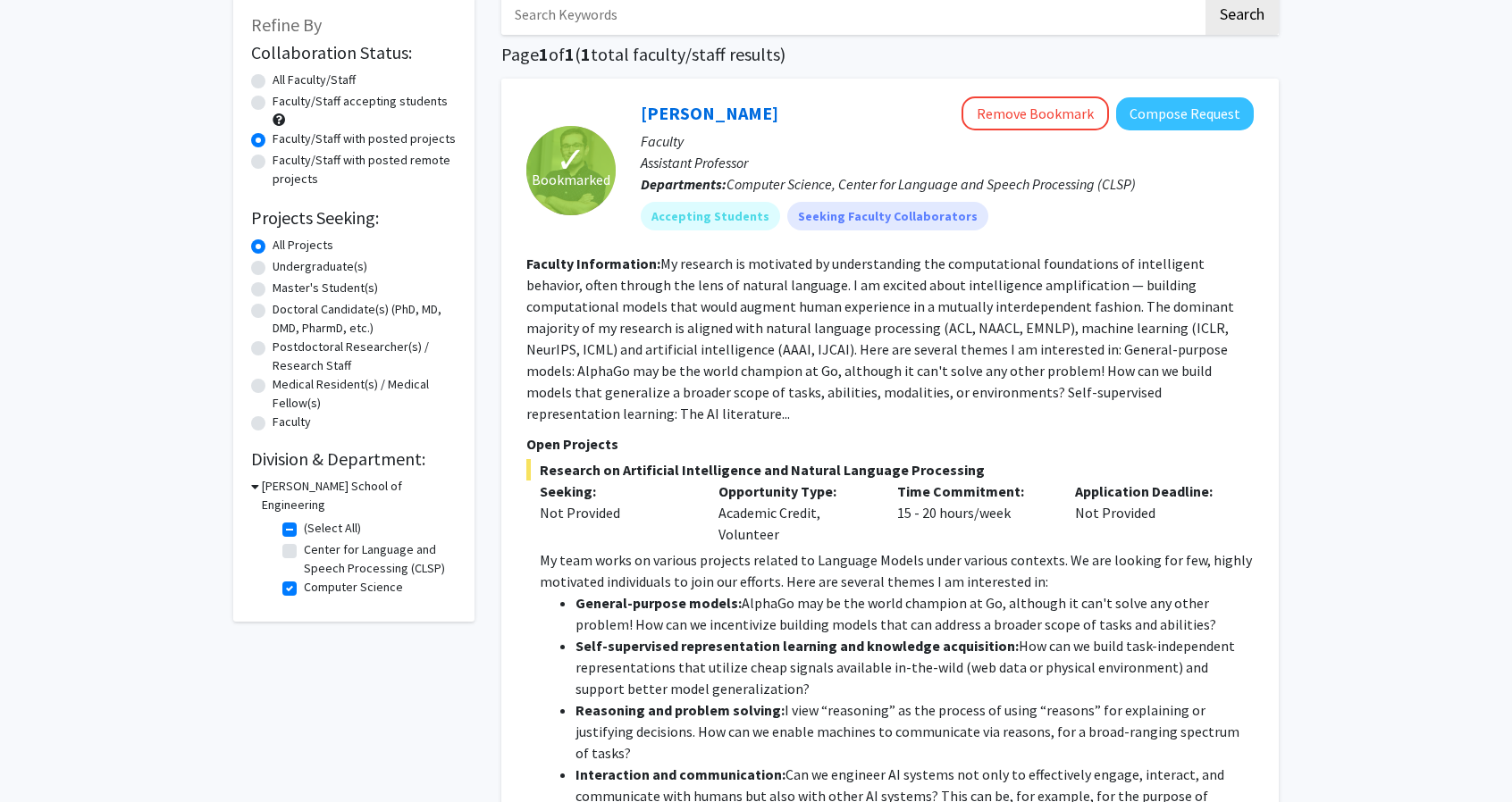
click at [386, 144] on label "Faculty/Staff with posted projects" at bounding box center [364, 139] width 183 height 19
click at [284, 141] on input "Faculty/Staff with posted projects" at bounding box center [279, 135] width 12 height 12
click at [388, 163] on label "Faculty/Staff with posted remote projects" at bounding box center [365, 169] width 184 height 37
click at [284, 162] on input "Faculty/Staff with posted remote projects" at bounding box center [279, 157] width 12 height 12
radio input "true"
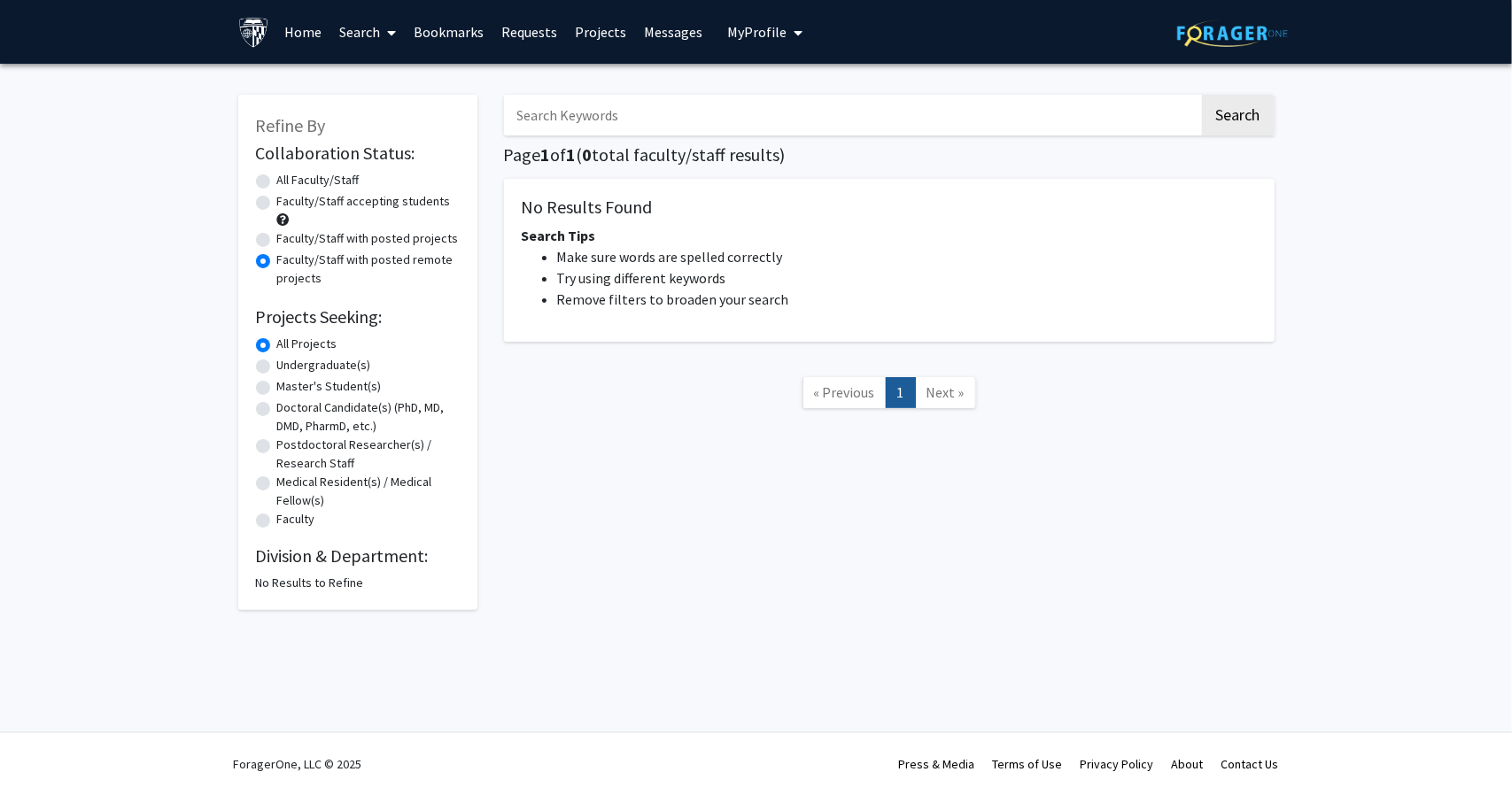
click at [840, 130] on input "Search Keywords" at bounding box center [851, 115] width 695 height 41
click at [357, 259] on label "Faculty/Staff with posted remote projects" at bounding box center [368, 268] width 183 height 37
click at [288, 259] on input "Faculty/Staff with posted remote projects" at bounding box center [283, 256] width 11 height 11
click at [337, 187] on label "All Faculty/Staff" at bounding box center [318, 181] width 83 height 19
click at [288, 183] on input "All Faculty/Staff" at bounding box center [283, 177] width 11 height 11
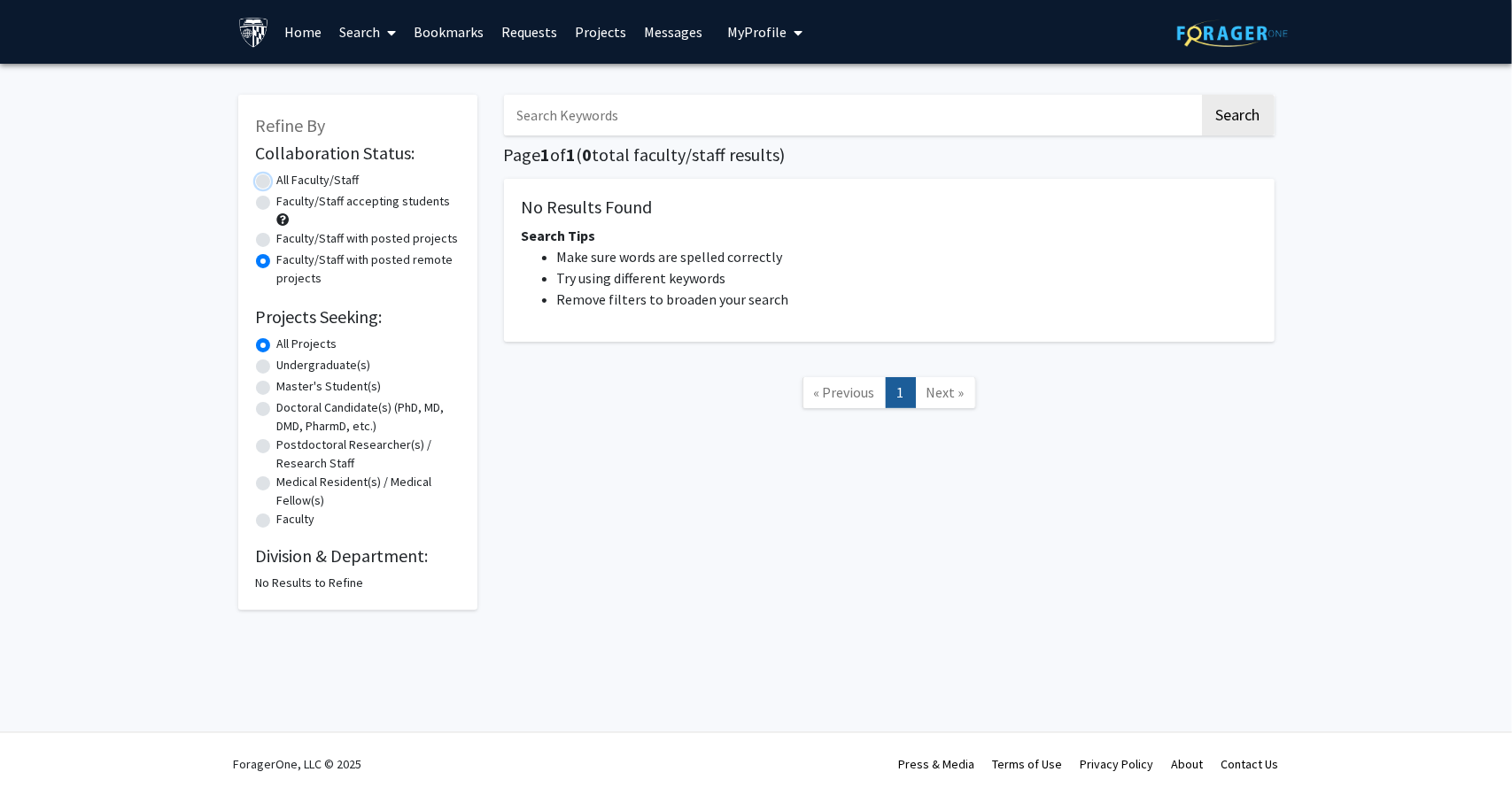
radio input "true"
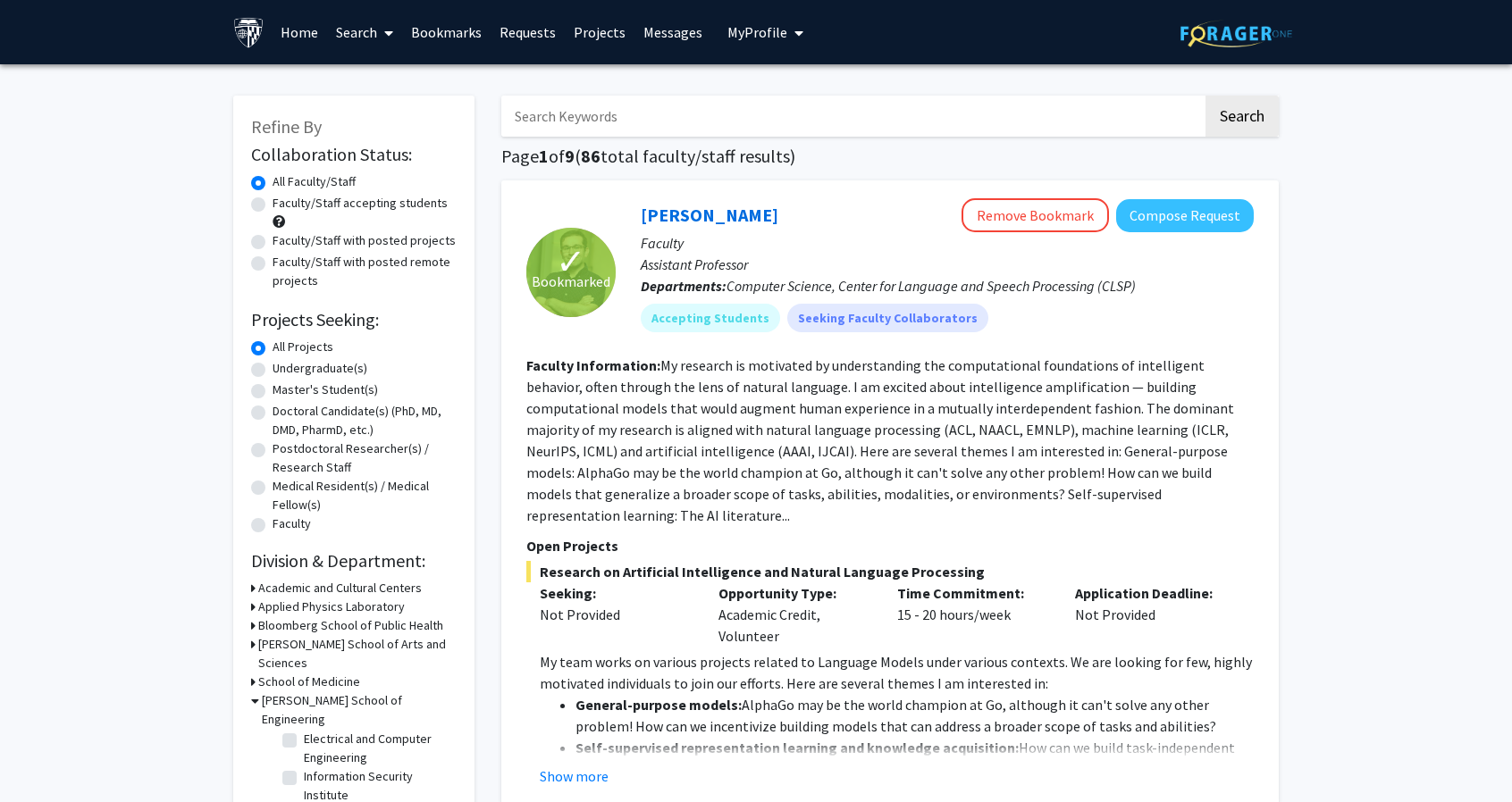
click at [621, 109] on input "Search Keywords" at bounding box center [852, 116] width 701 height 41
type input "computer vision"
click at [1206, 96] on button "Search" at bounding box center [1242, 116] width 73 height 41
checkbox input "false"
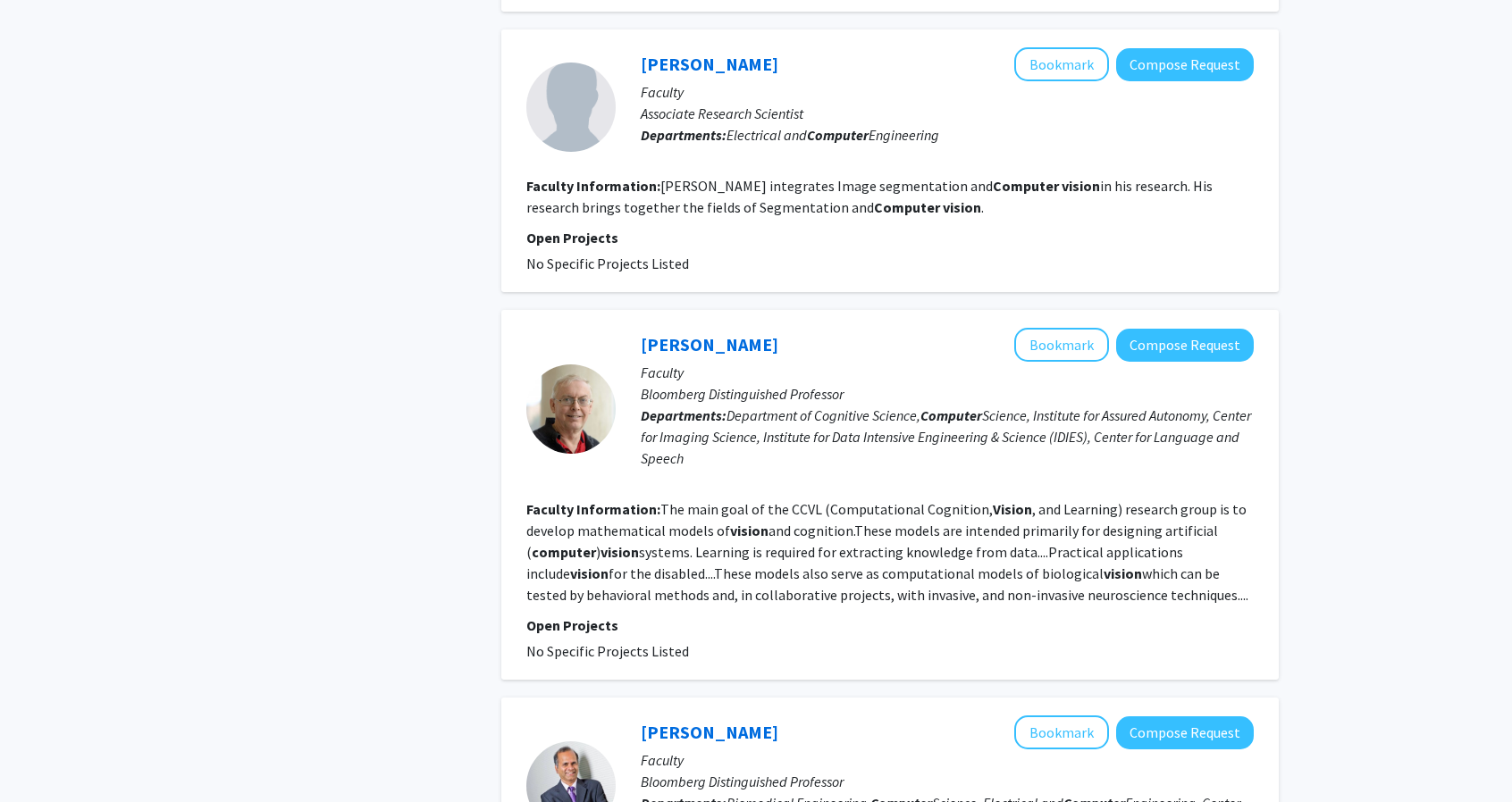
scroll to position [2942, 0]
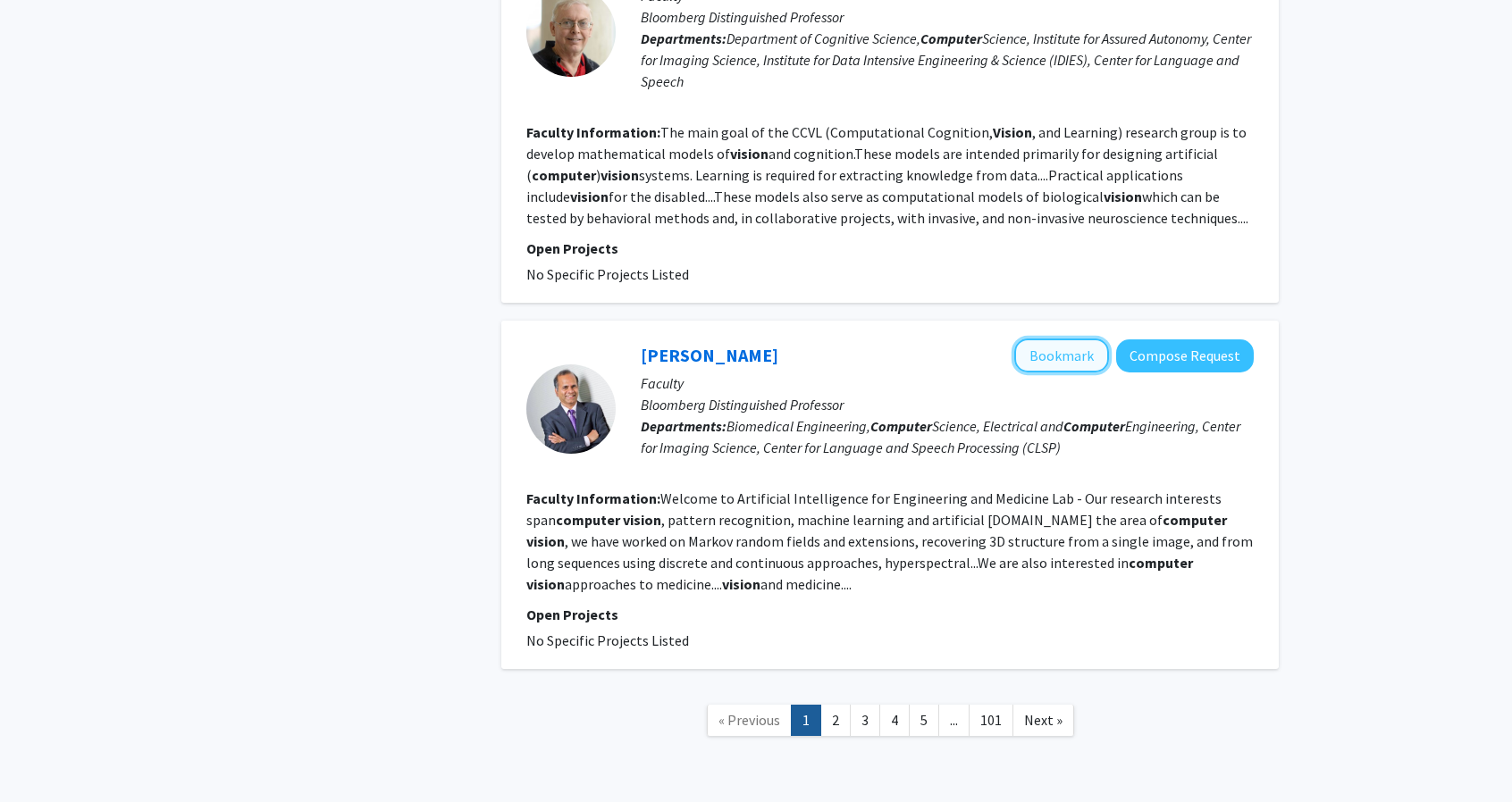
click at [1085, 339] on button "Bookmark" at bounding box center [1061, 355] width 95 height 34
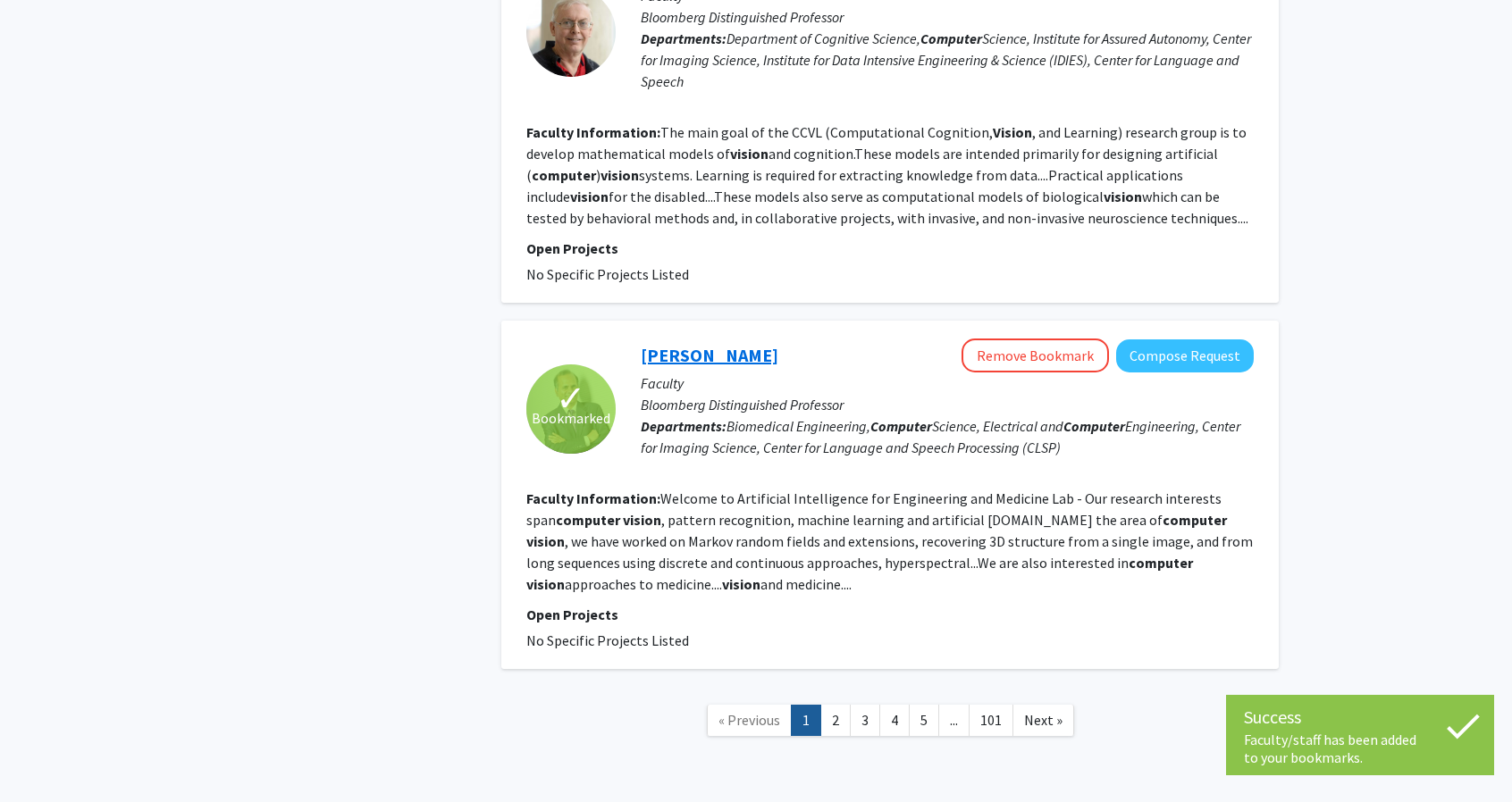
click at [720, 344] on link "[PERSON_NAME]" at bounding box center [709, 354] width 137 height 22
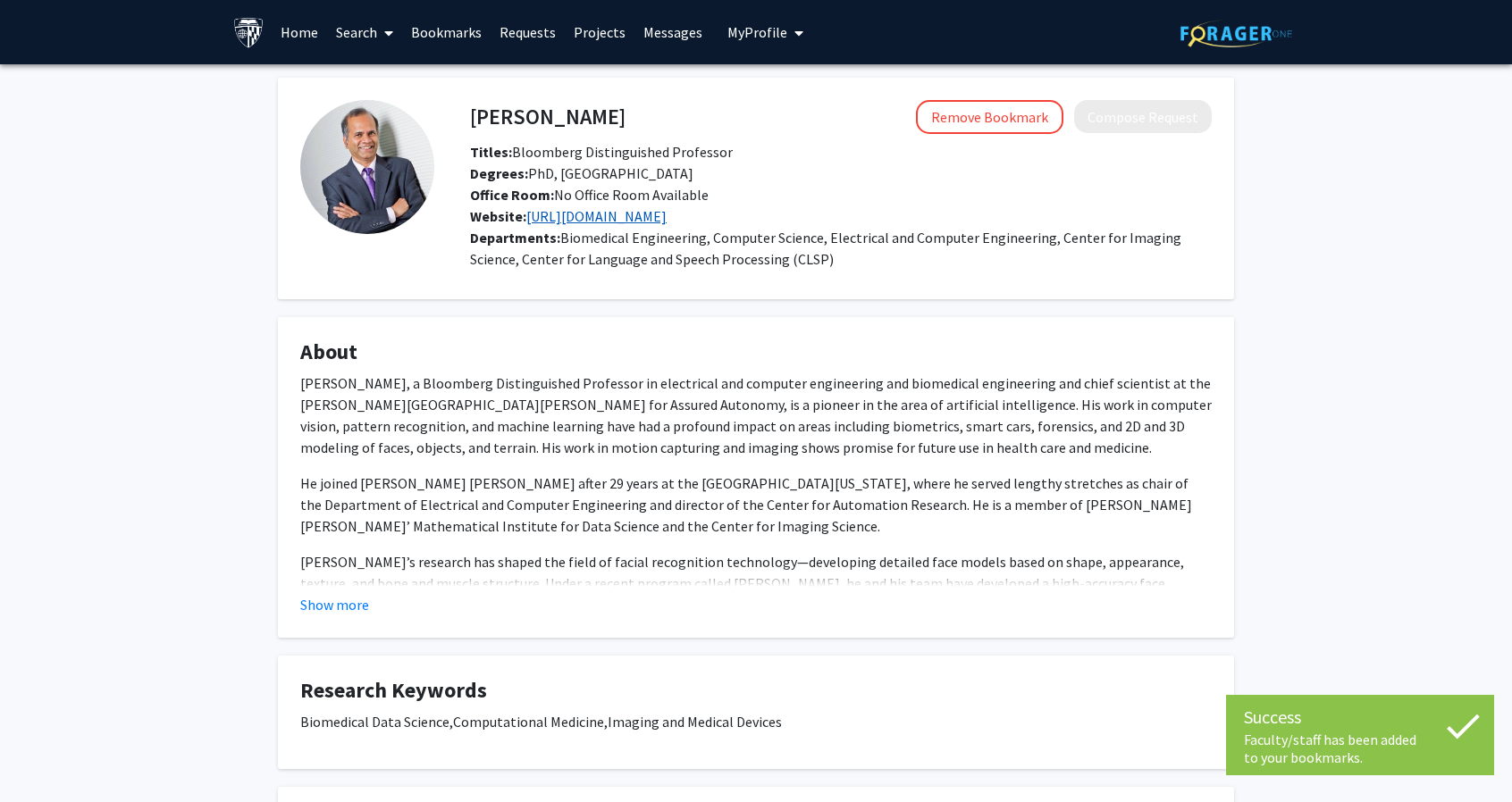
click at [634, 211] on link "[URL][DOMAIN_NAME]" at bounding box center [597, 216] width 140 height 18
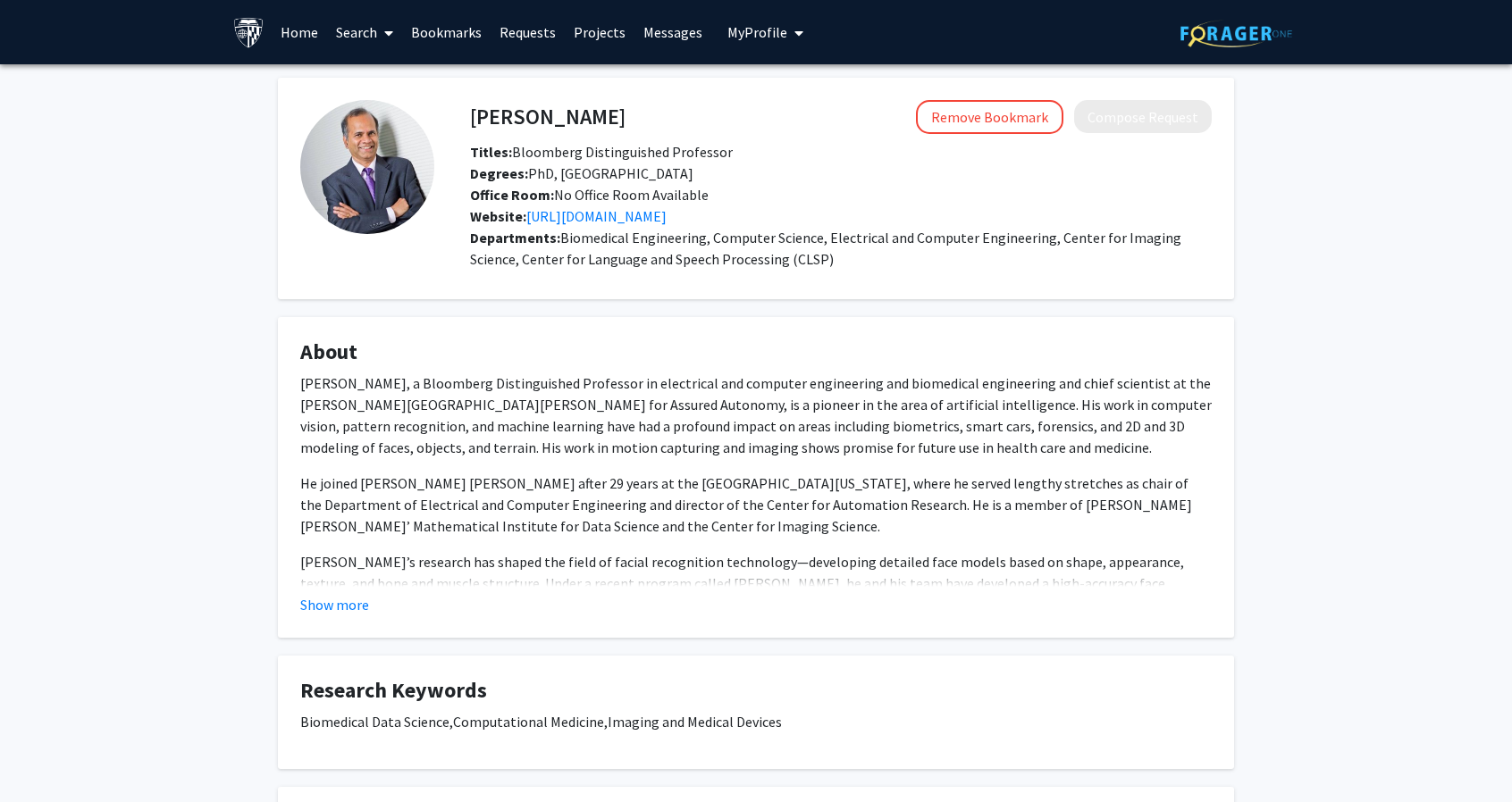
drag, startPoint x: 1161, startPoint y: 214, endPoint x: 565, endPoint y: 258, distance: 597.6
click at [565, 258] on span "Biomedical Engineering, Computer Science, Electrical and Computer Engineering, …" at bounding box center [825, 248] width 711 height 39
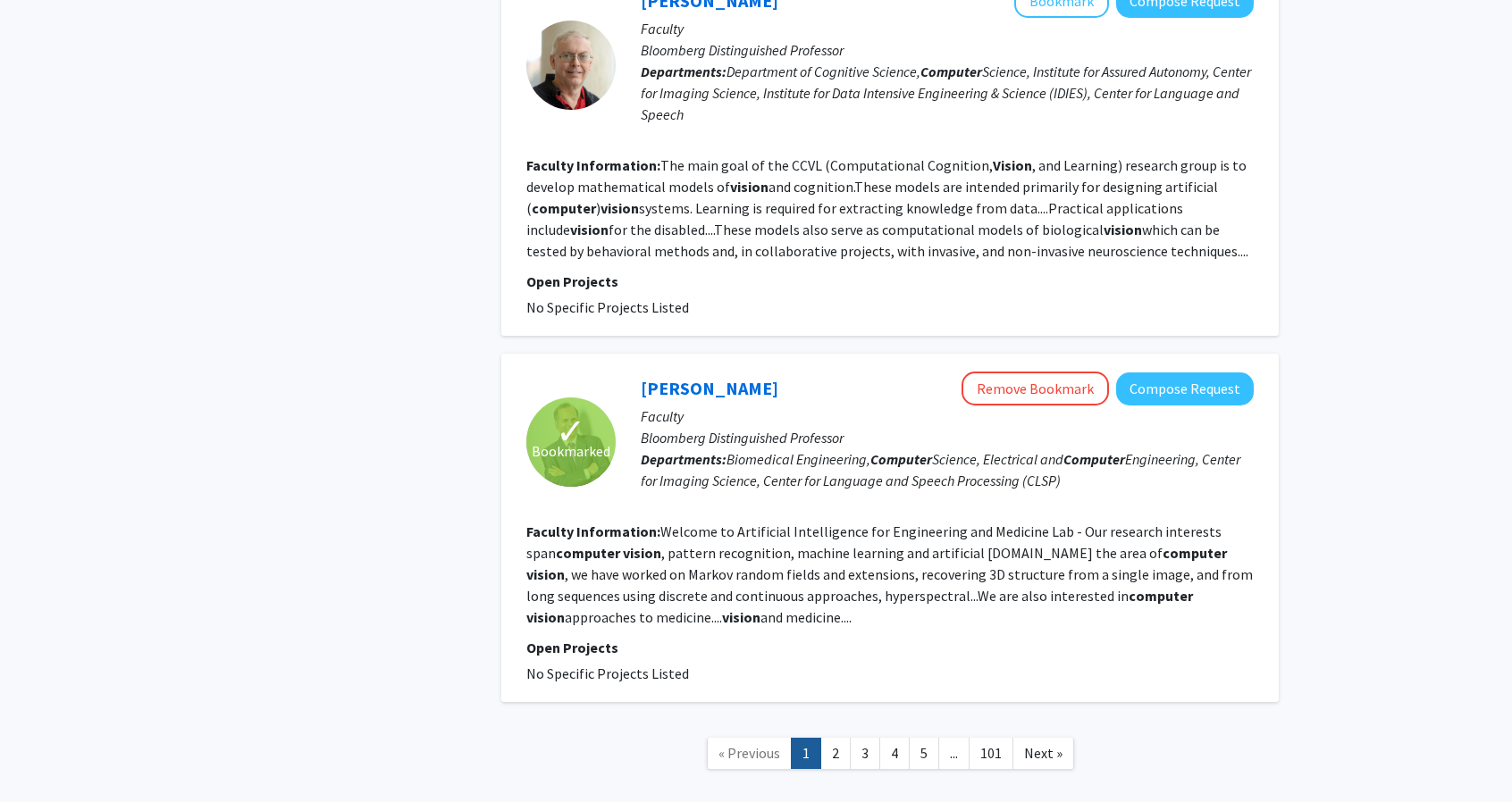
scroll to position [2942, 0]
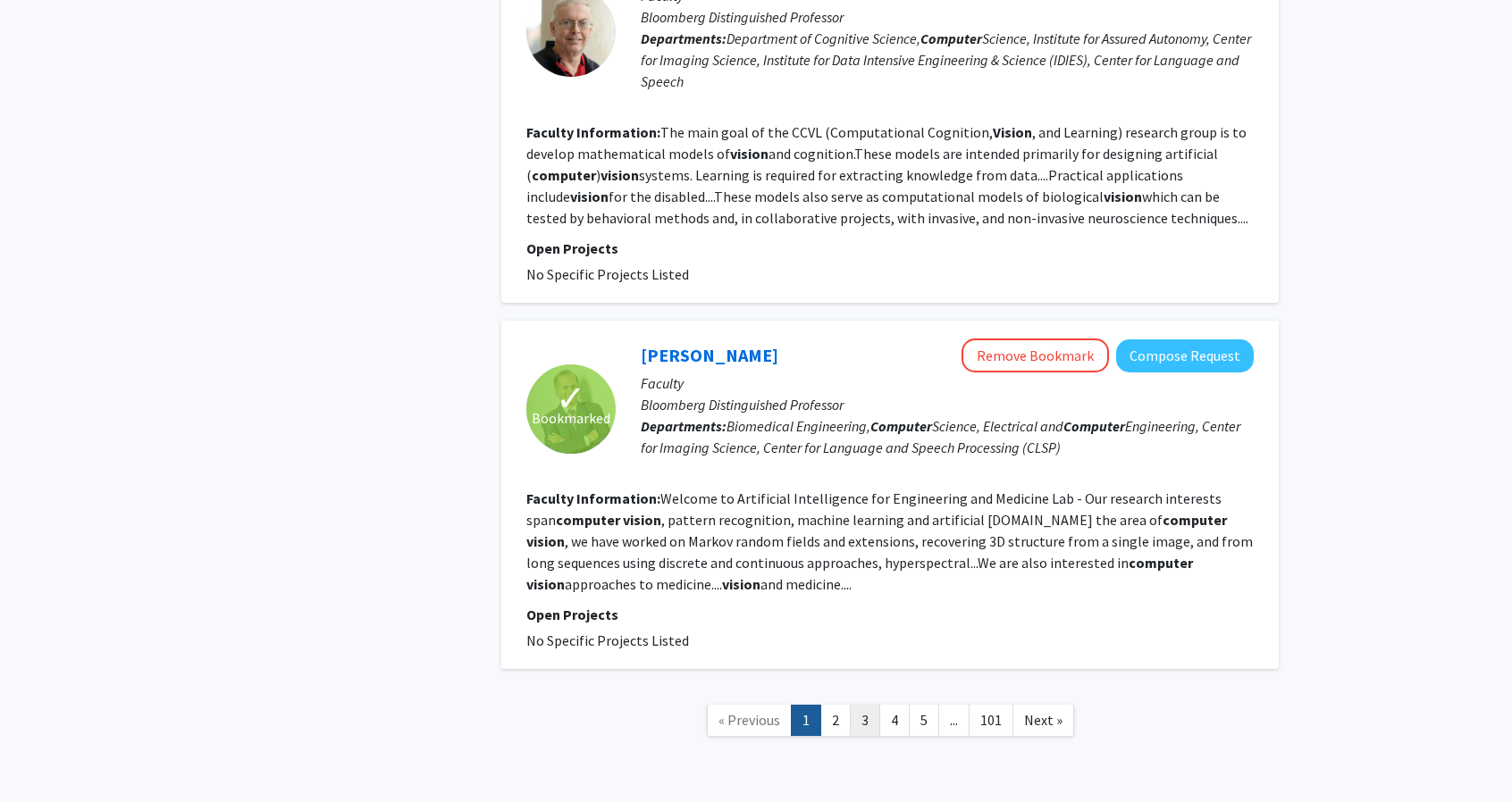
click at [872, 705] on link "3" at bounding box center [866, 720] width 31 height 32
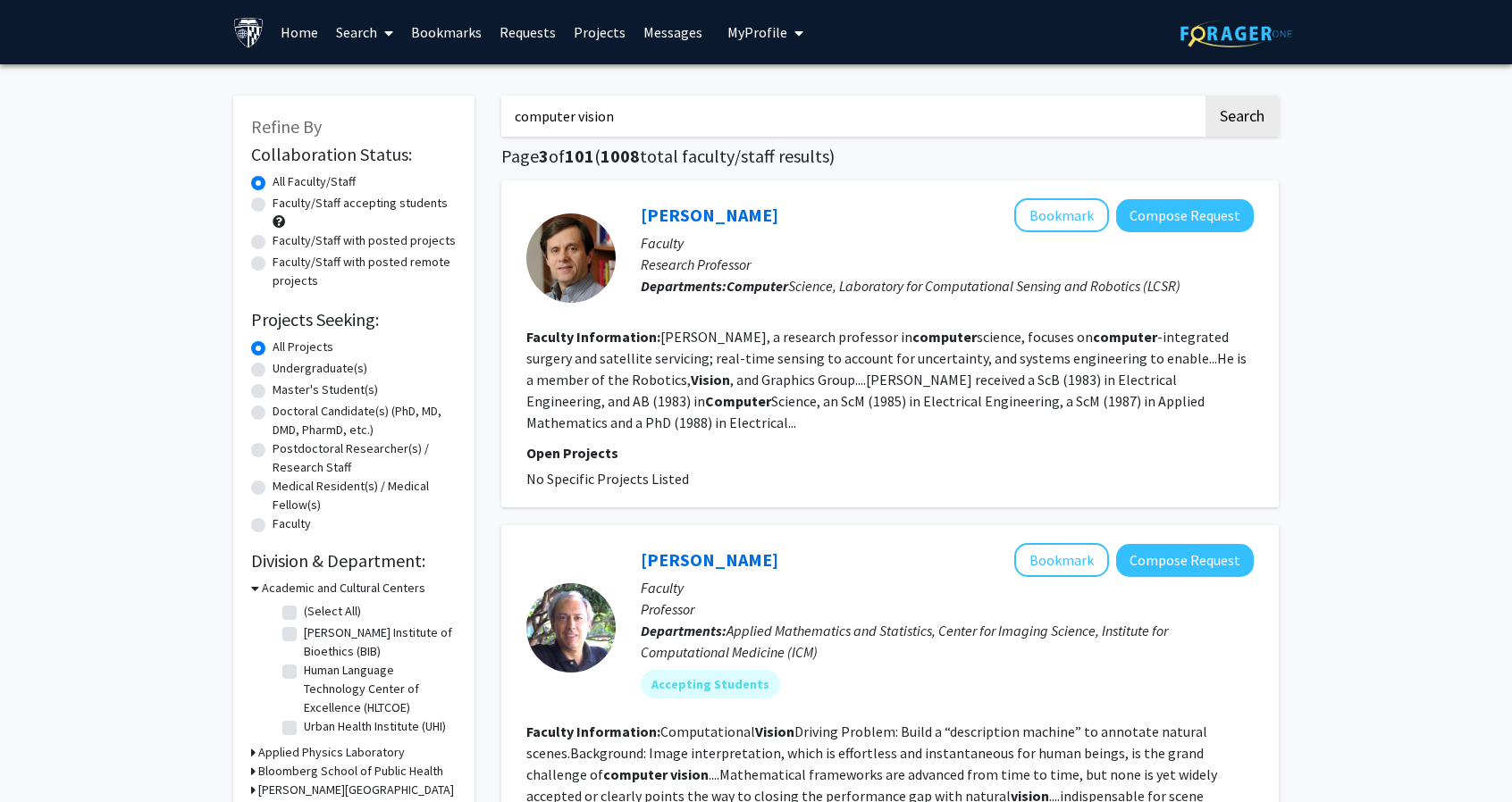
click at [851, 482] on fg-project-list "No Specific Projects Listed" at bounding box center [890, 478] width 727 height 21
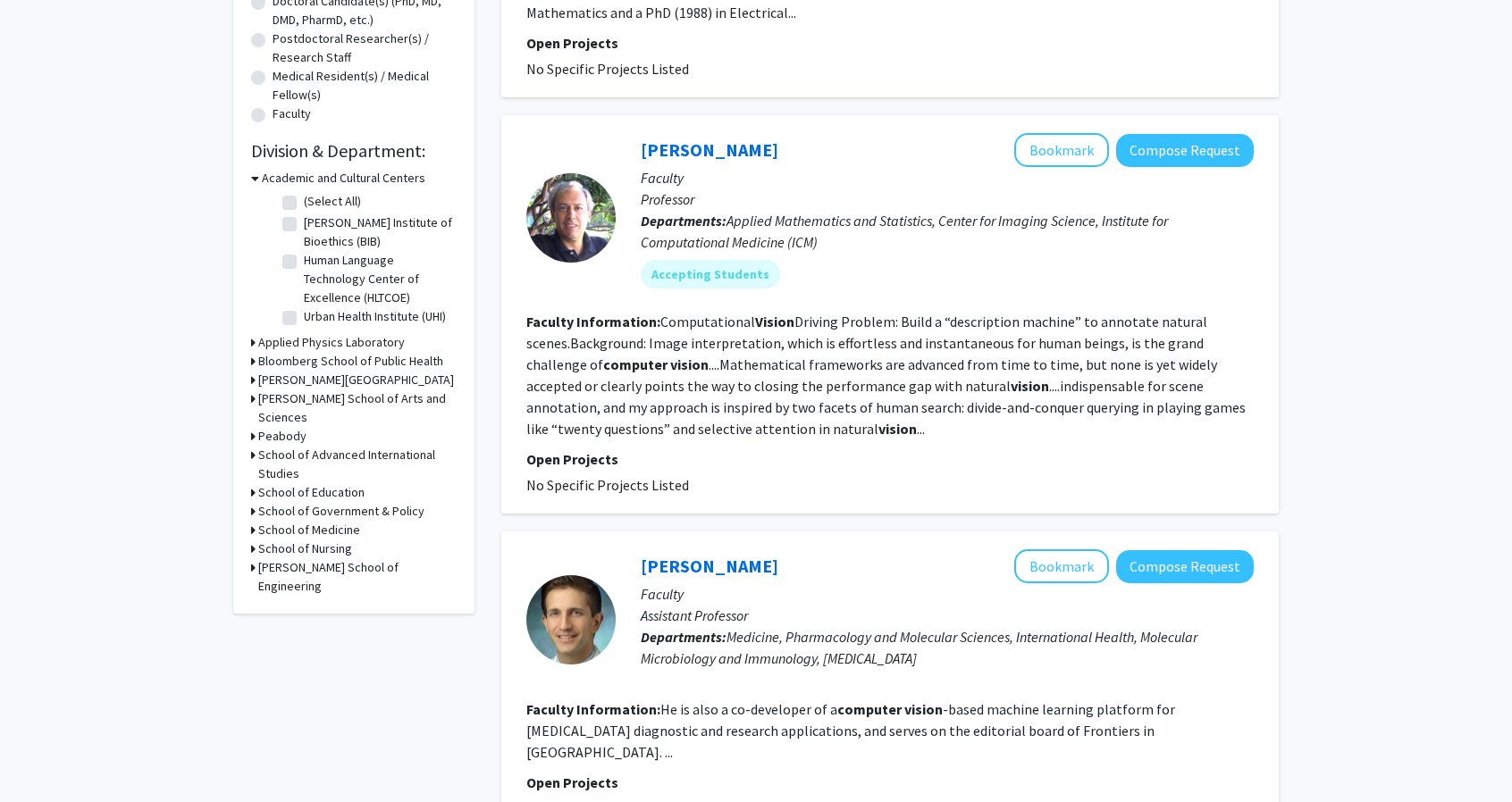
scroll to position [422, 0]
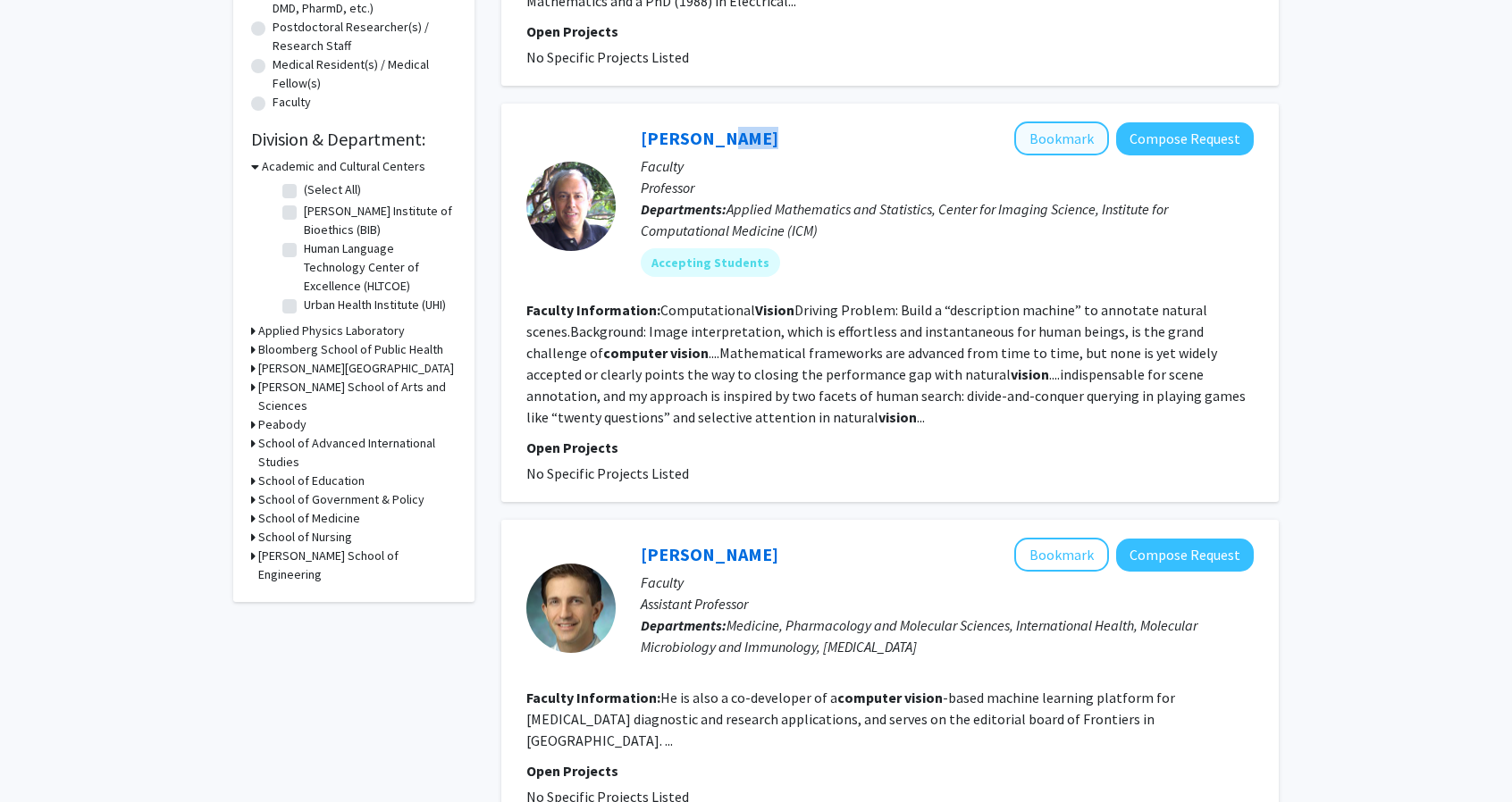
drag, startPoint x: 713, startPoint y: 117, endPoint x: 1046, endPoint y: 134, distance: 333.4
click at [1046, 134] on div "[PERSON_NAME] Bookmark Compose Request Faculty Professor Departments: Applied M…" at bounding box center [890, 303] width 777 height 399
click at [1051, 134] on button "Bookmark" at bounding box center [1061, 138] width 95 height 34
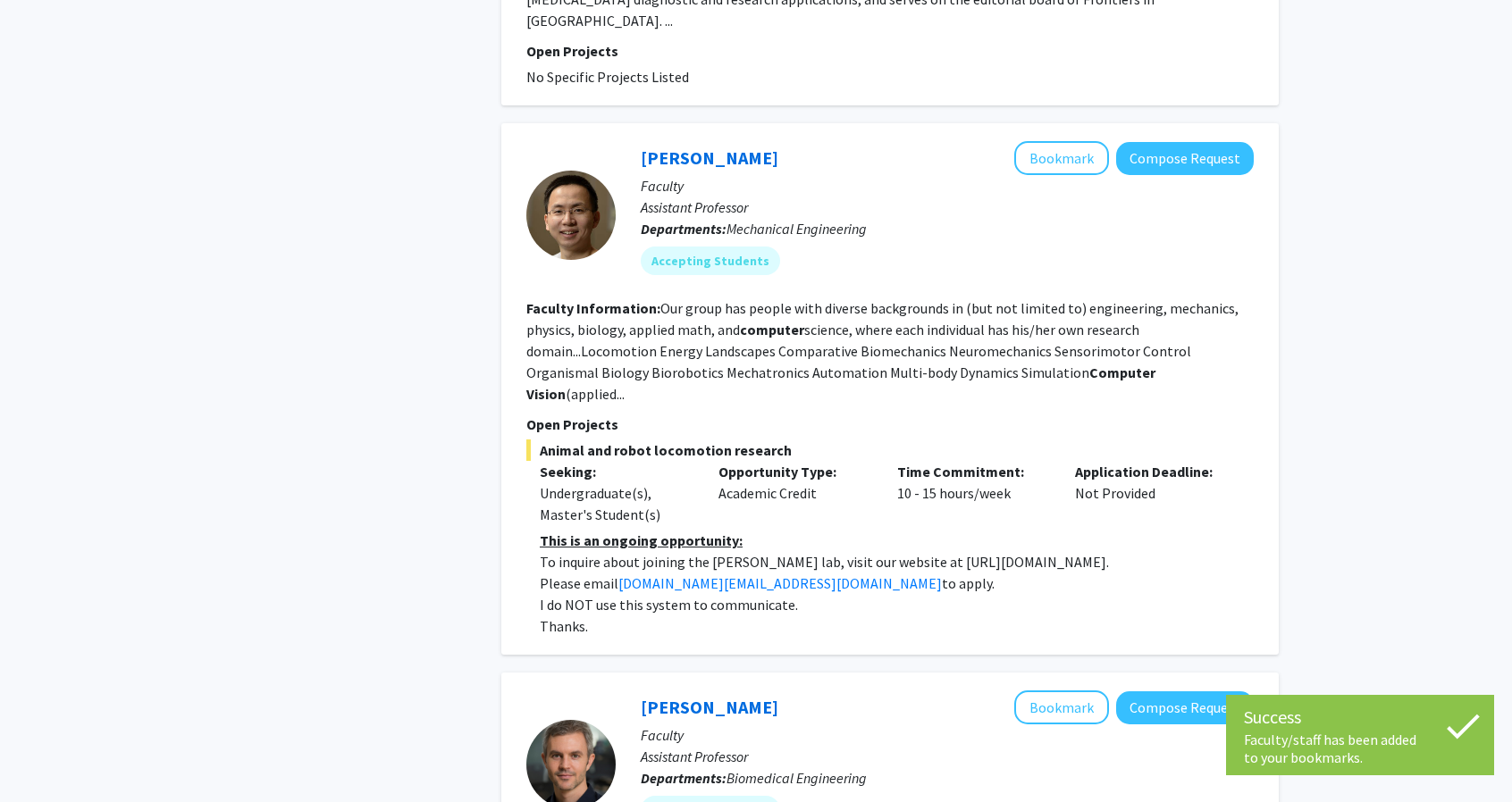
scroll to position [1143, 0]
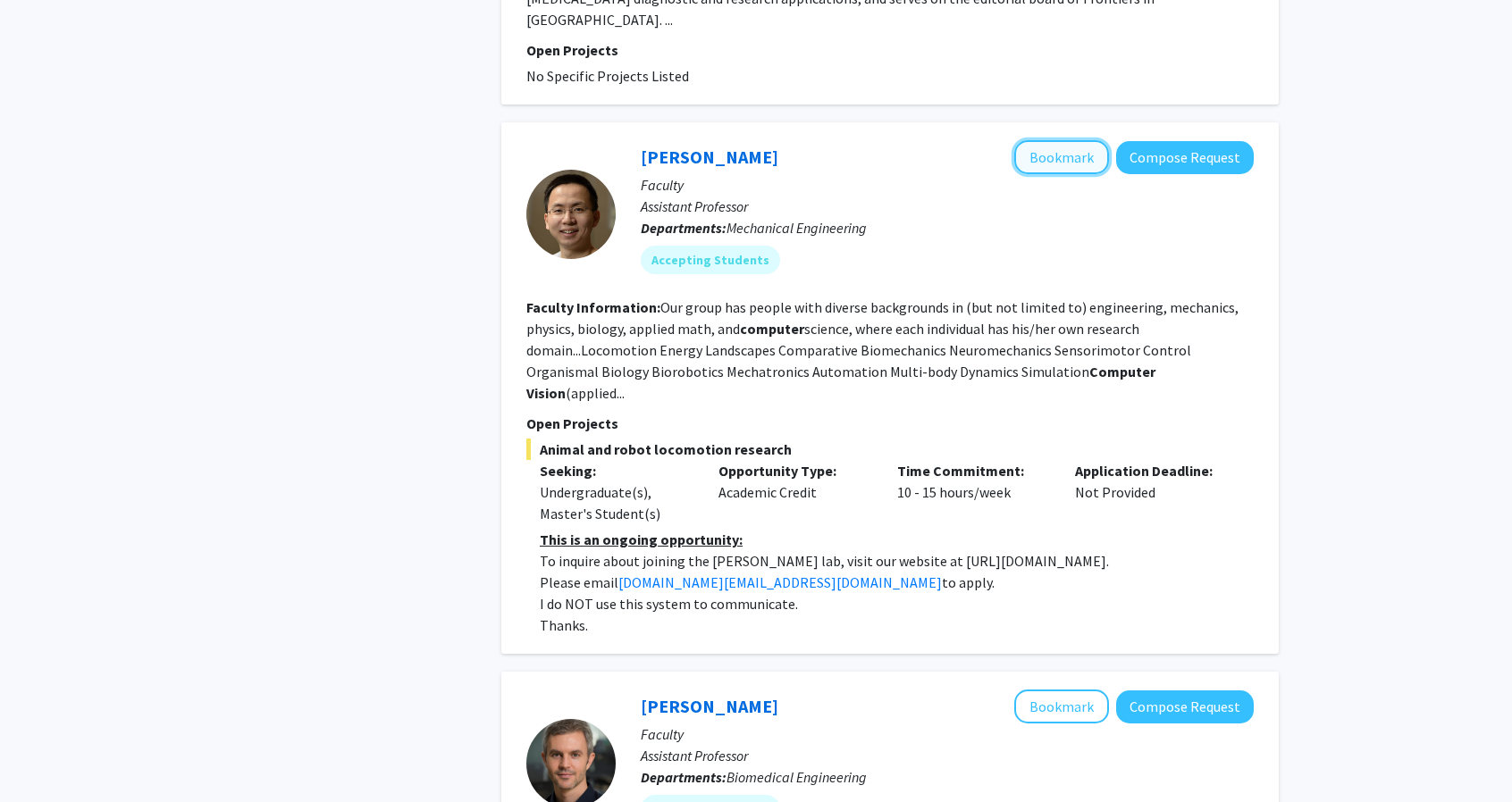
click at [1076, 140] on button "Bookmark" at bounding box center [1061, 157] width 95 height 34
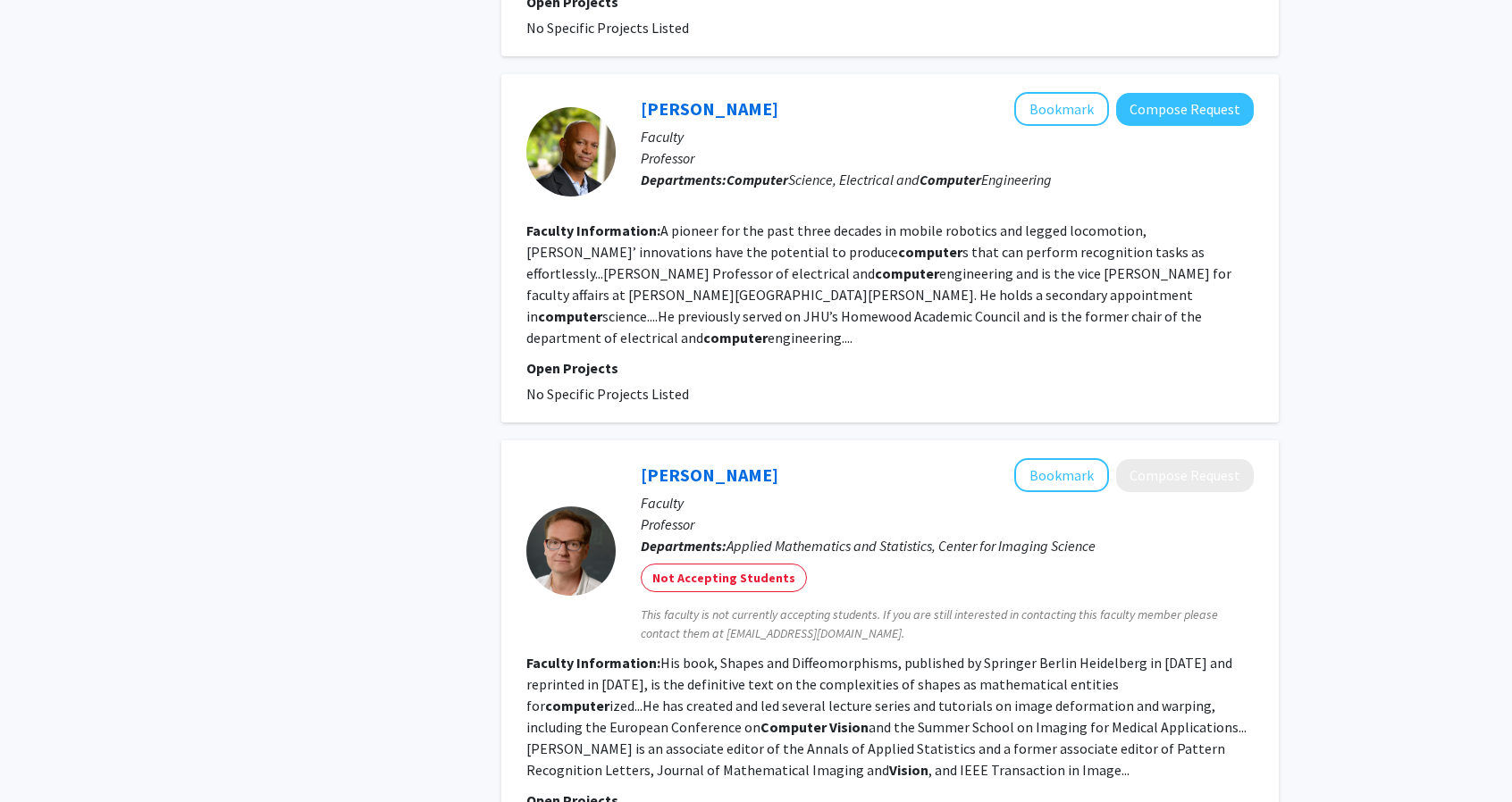
scroll to position [3575, 0]
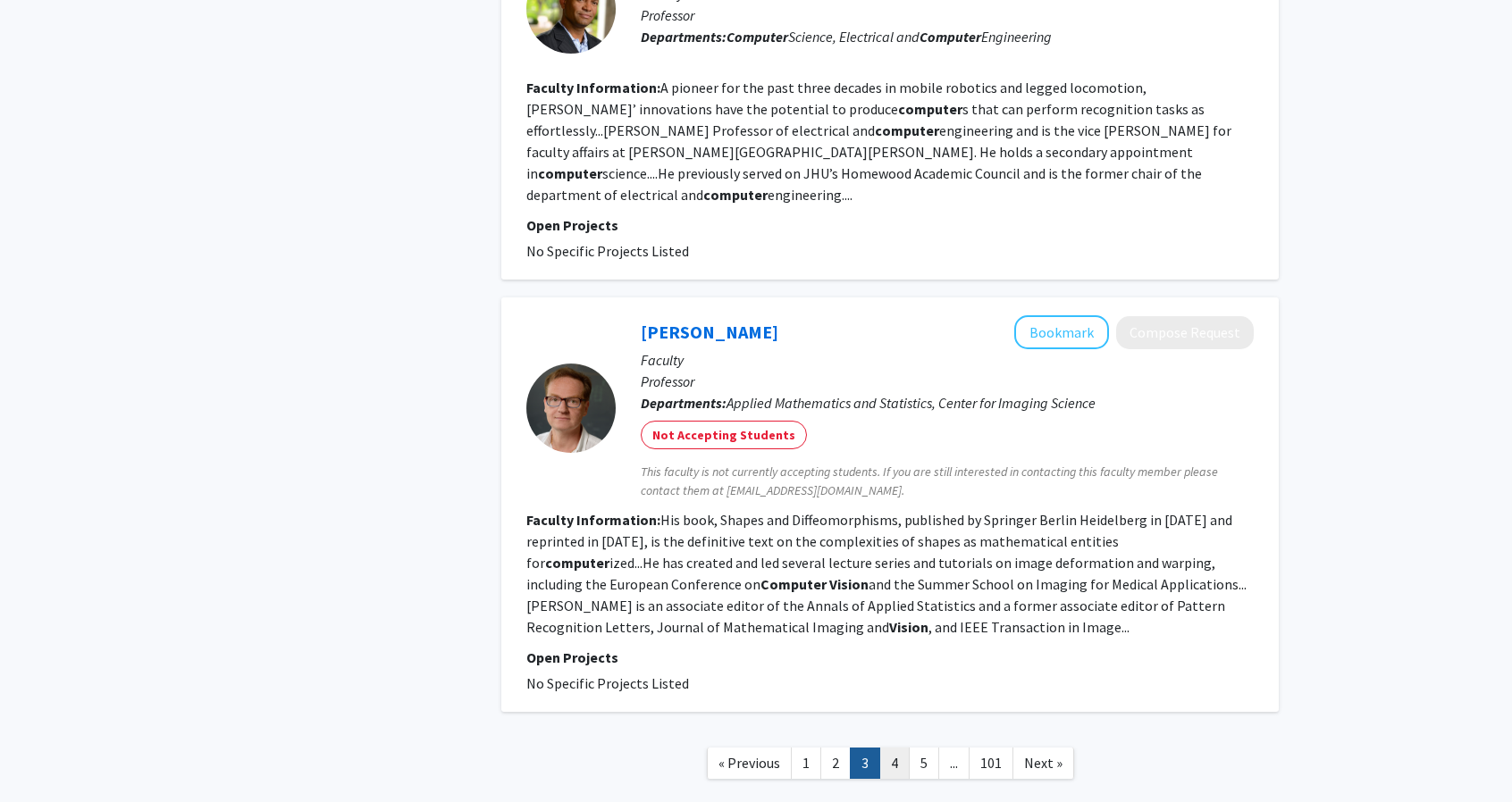
click at [890, 748] on link "4" at bounding box center [894, 764] width 31 height 32
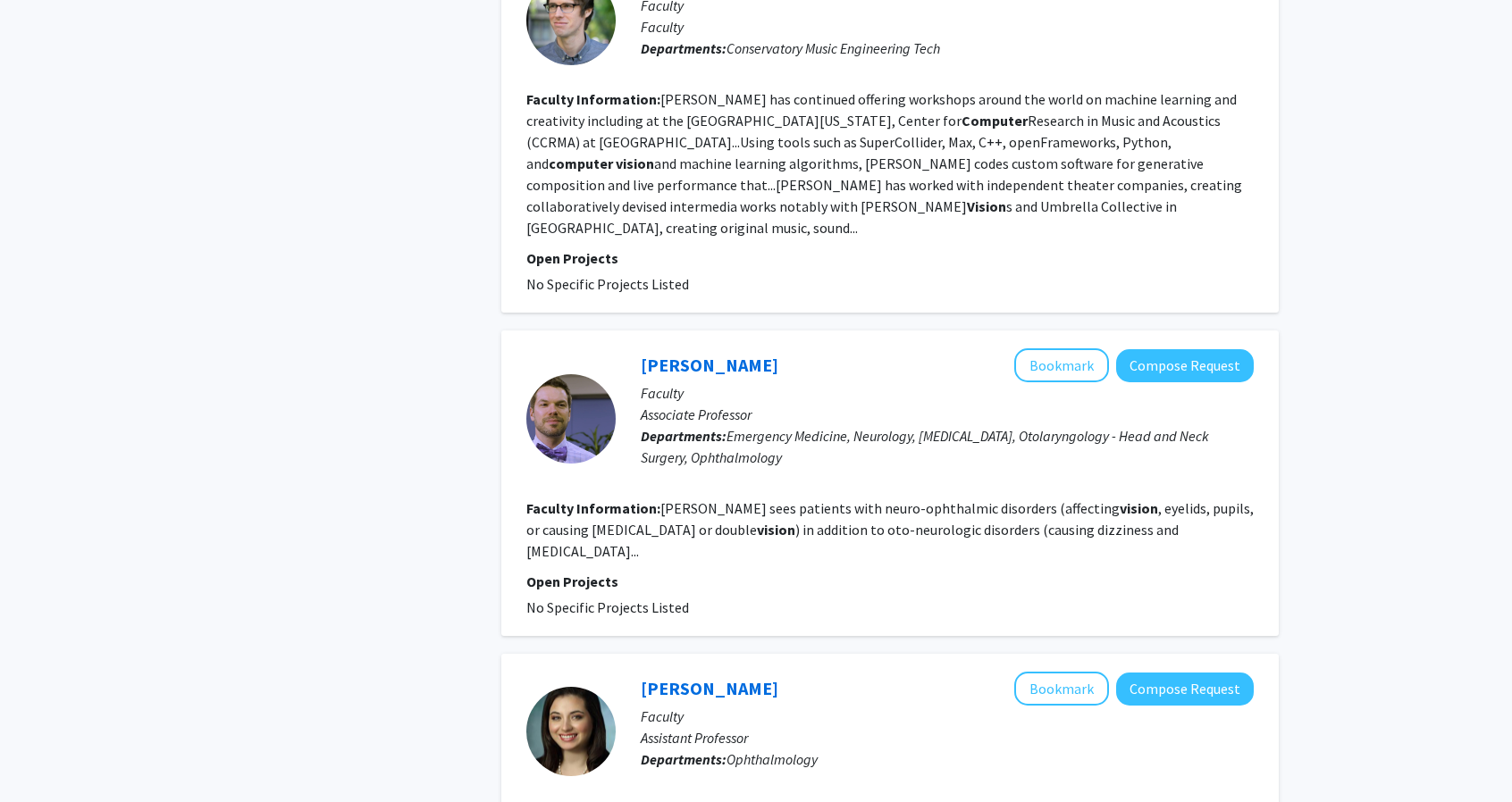
scroll to position [3340, 0]
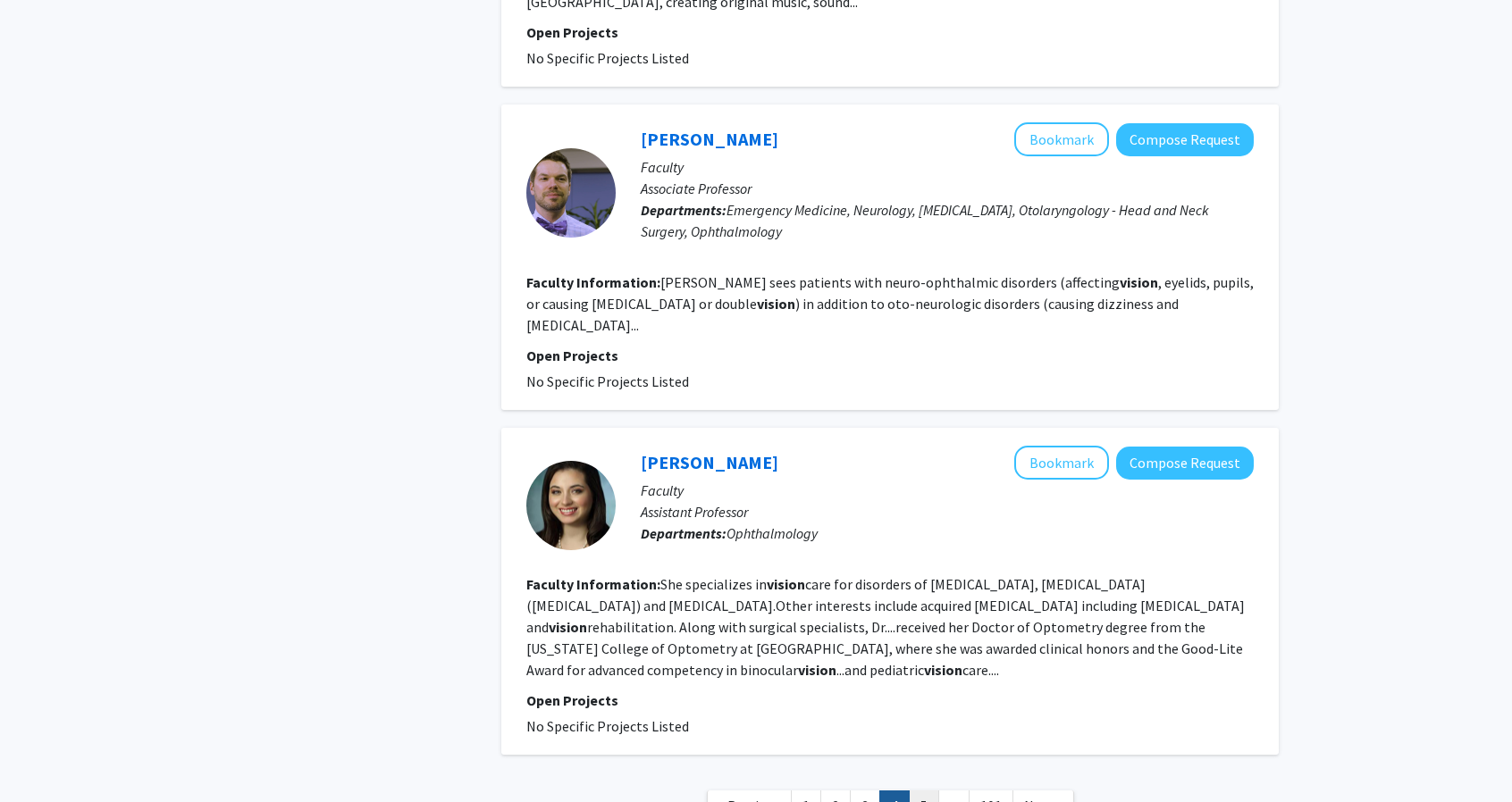
click at [921, 790] on link "5" at bounding box center [924, 806] width 31 height 32
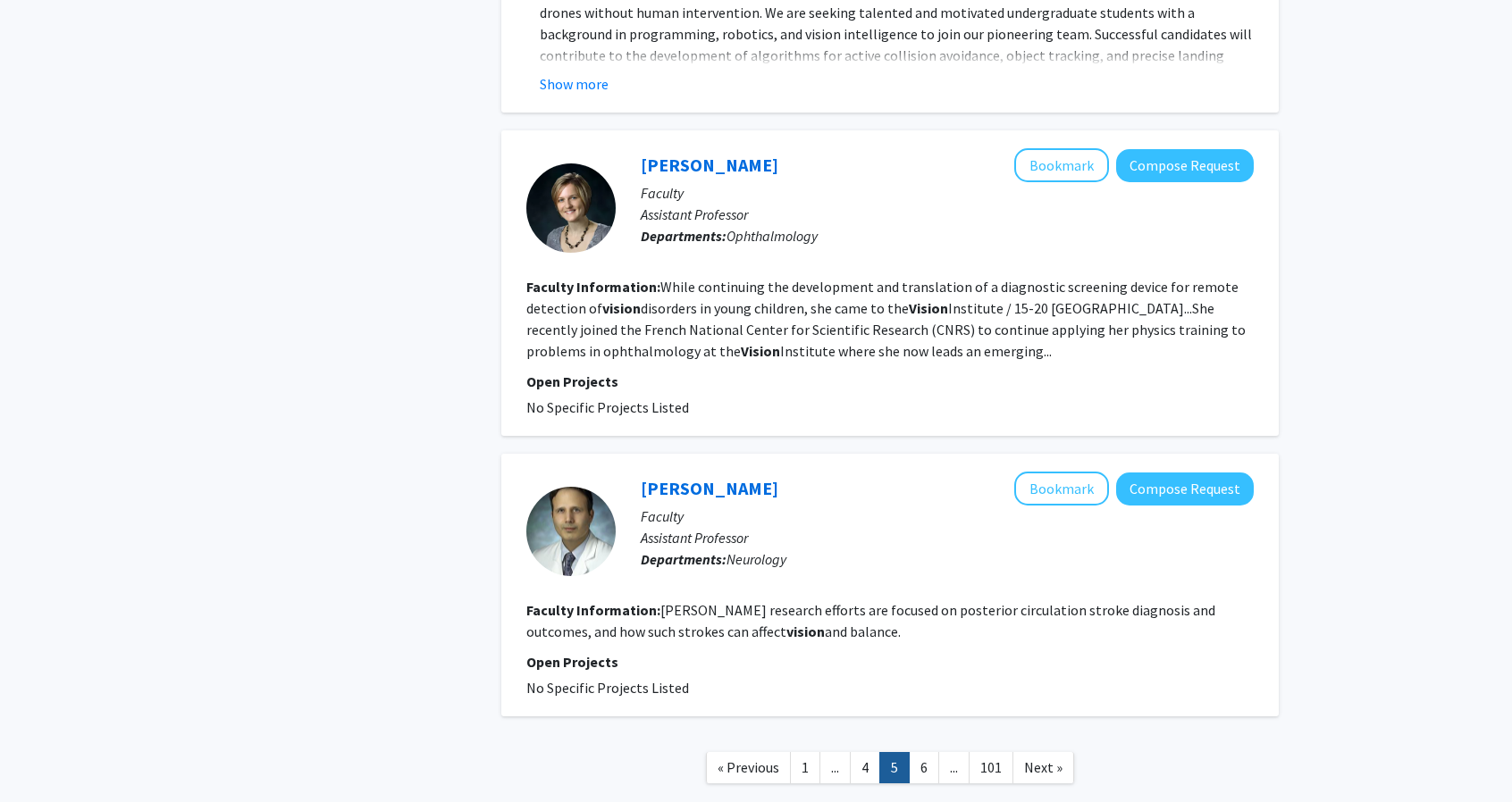
scroll to position [3899, 0]
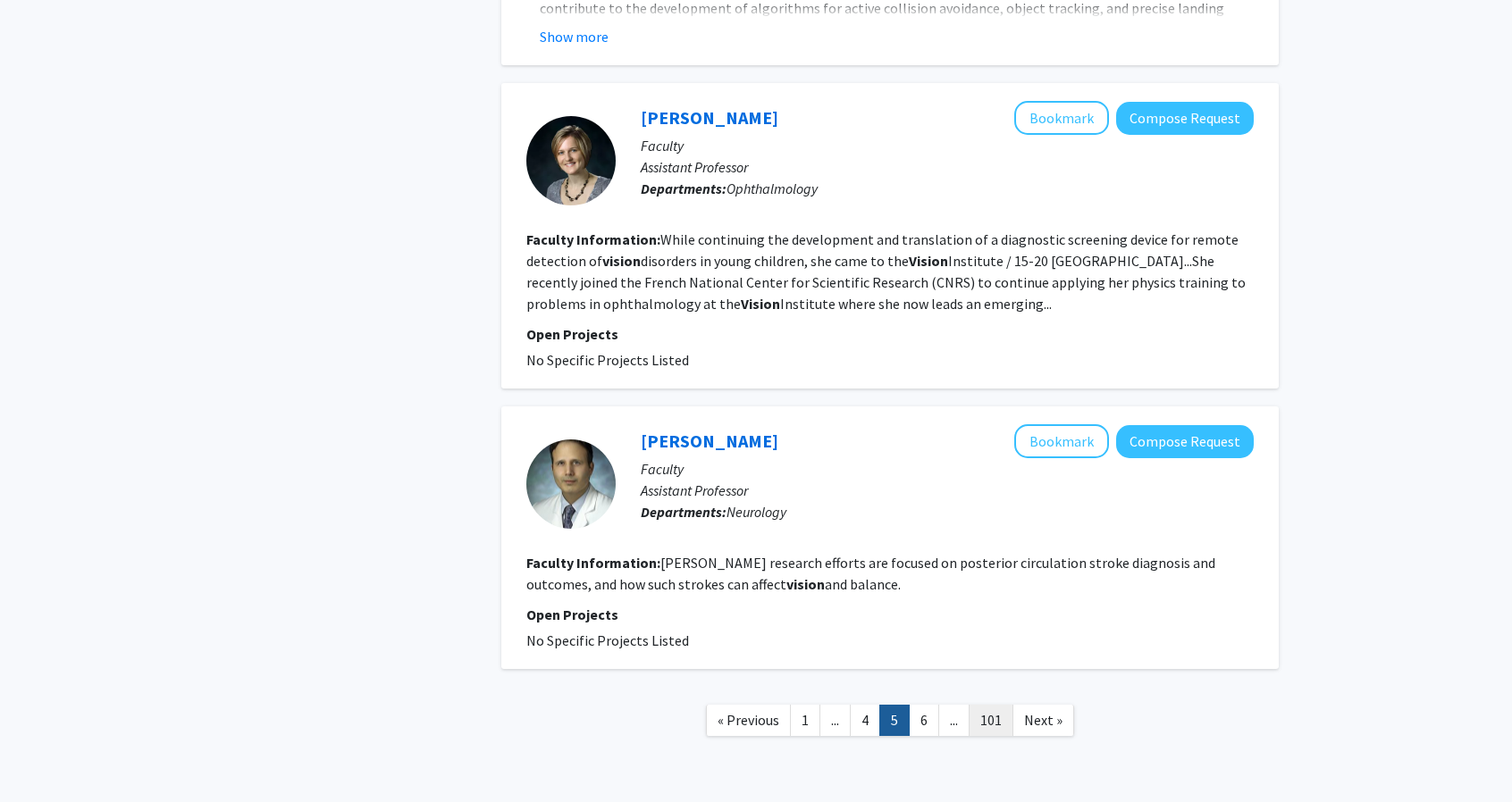
click at [1005, 705] on link "101" at bounding box center [990, 720] width 45 height 32
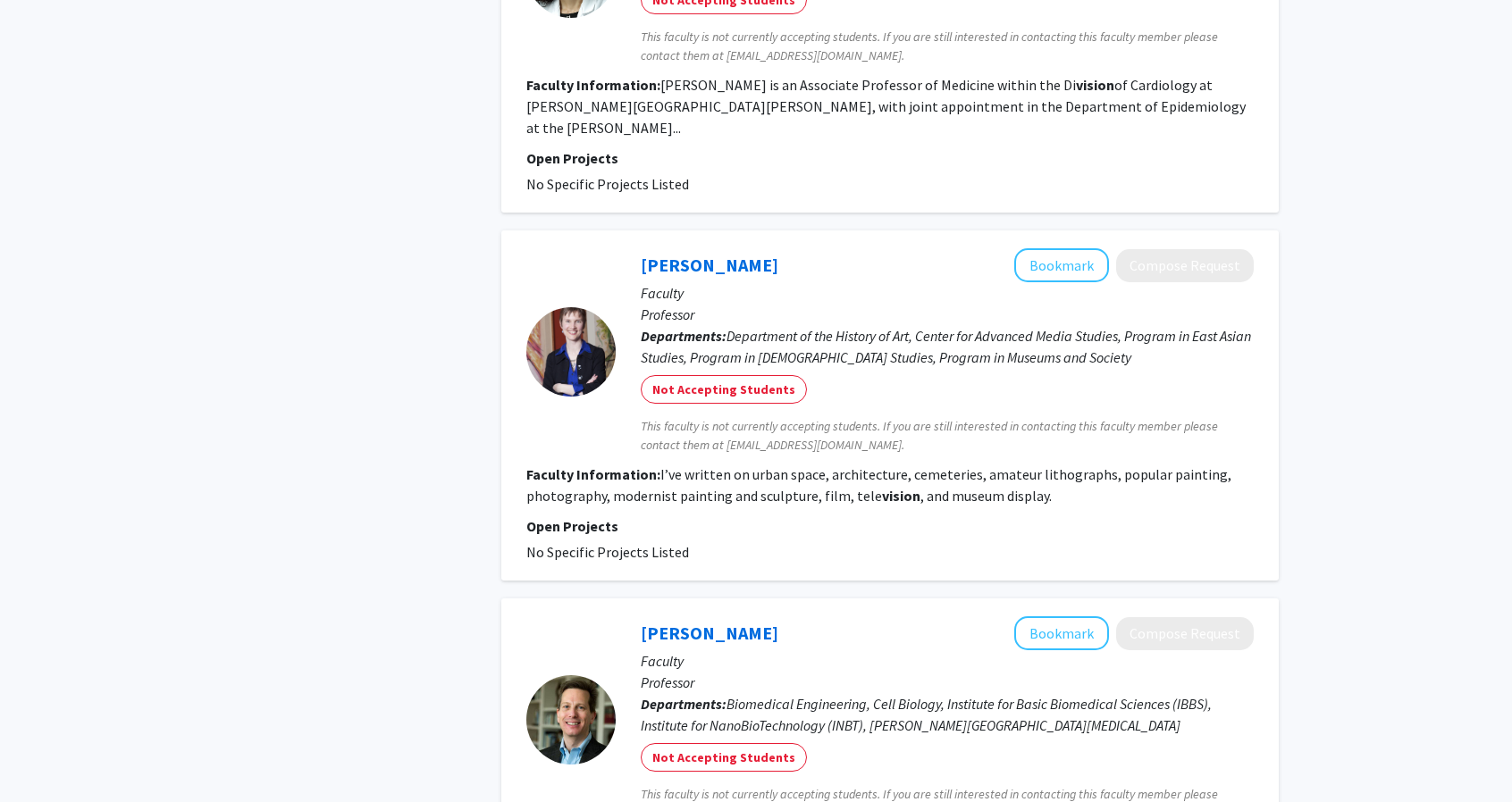
scroll to position [2374, 0]
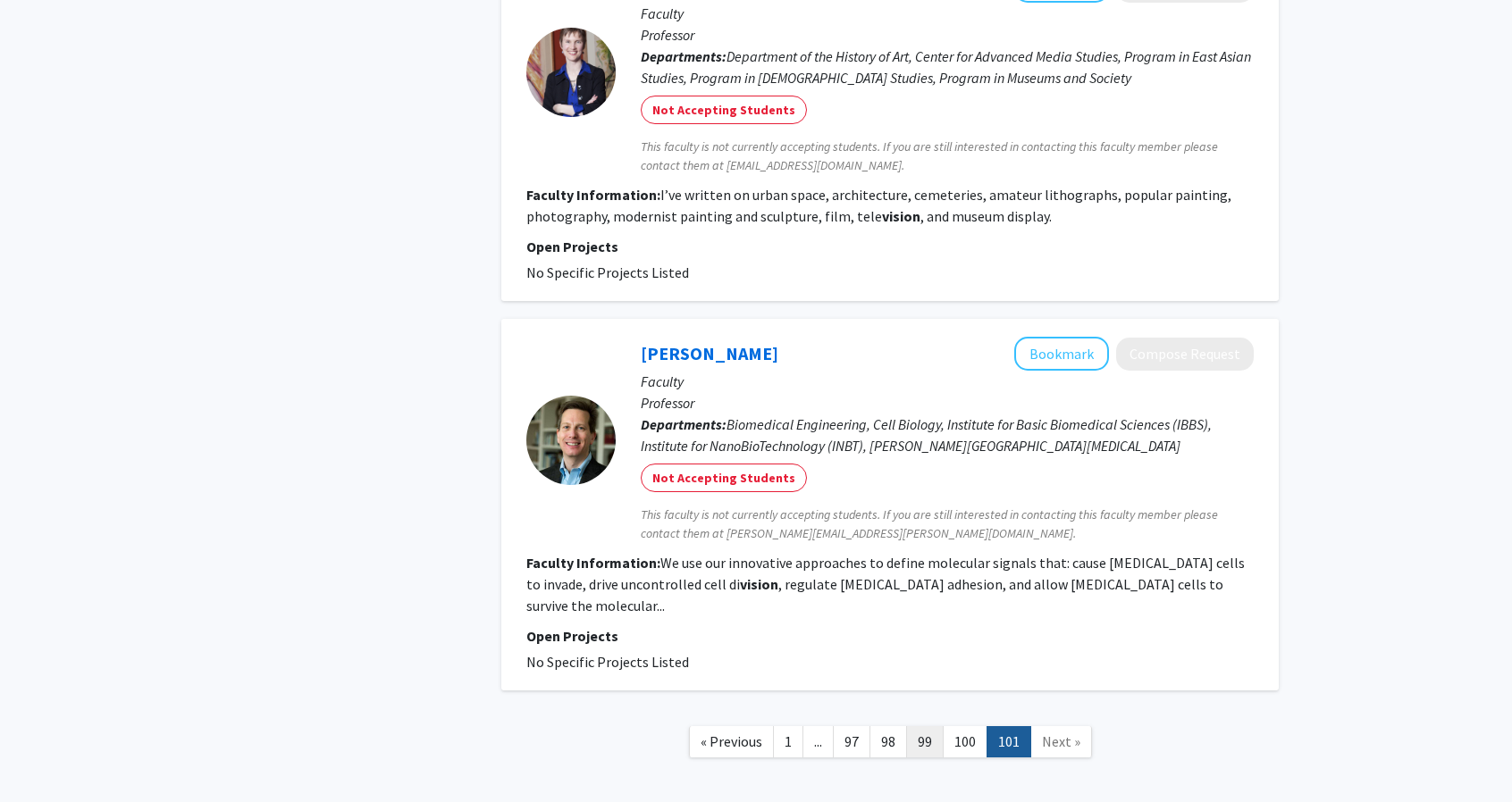
click at [915, 726] on link "99" at bounding box center [924, 741] width 37 height 32
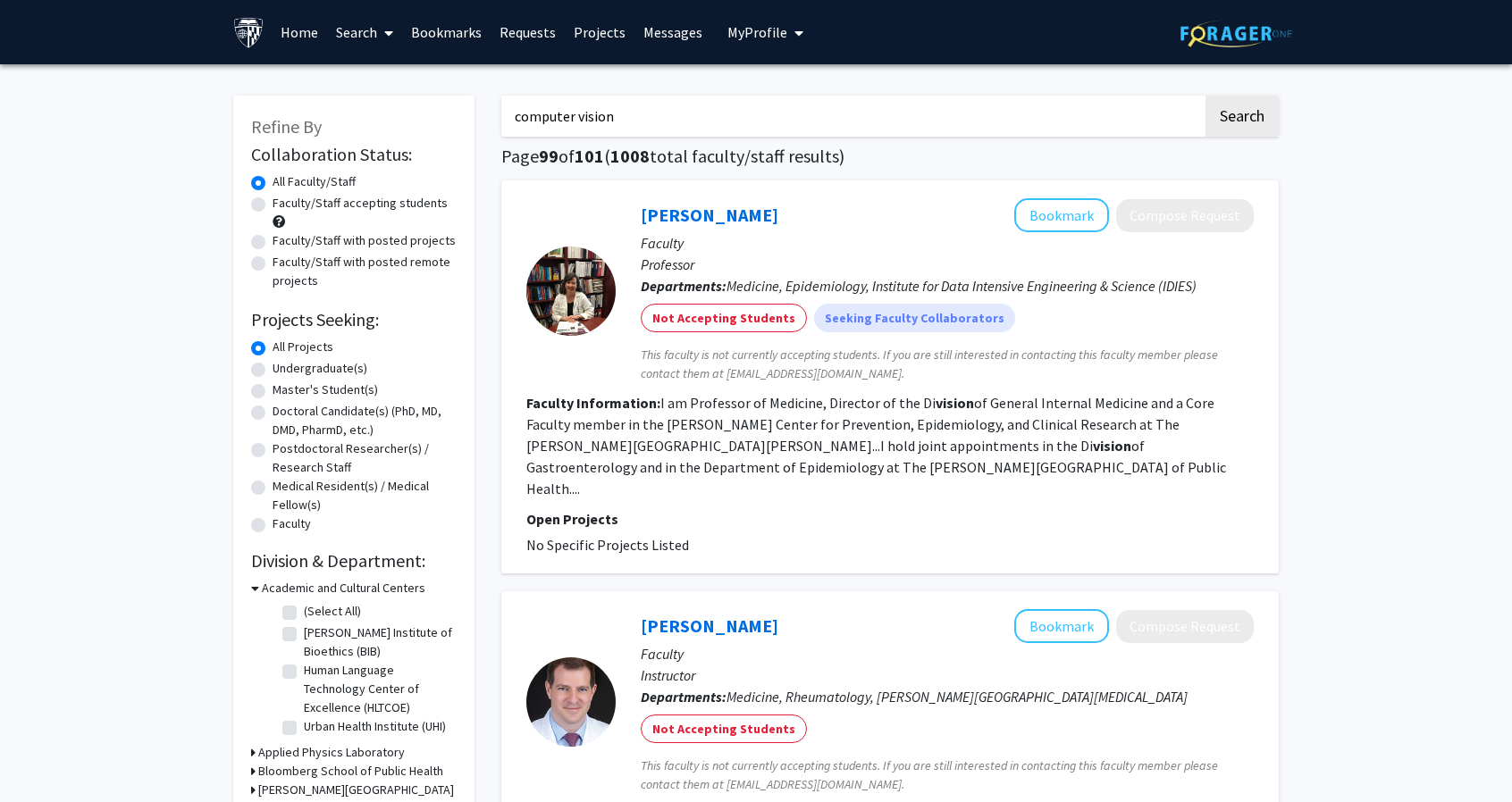
click at [308, 30] on link "Home" at bounding box center [300, 32] width 56 height 62
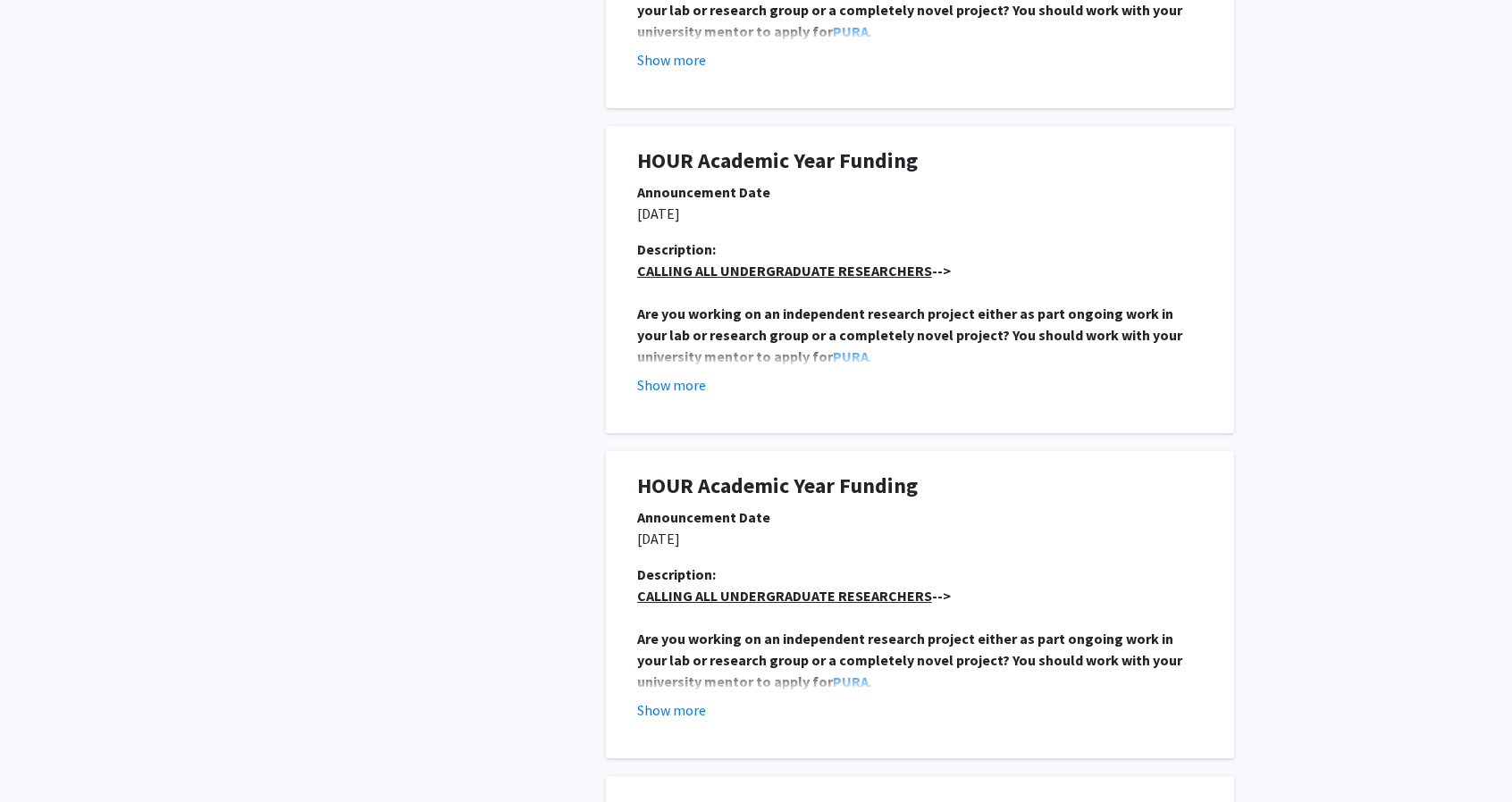
scroll to position [2211, 0]
